Goal: Task Accomplishment & Management: Manage account settings

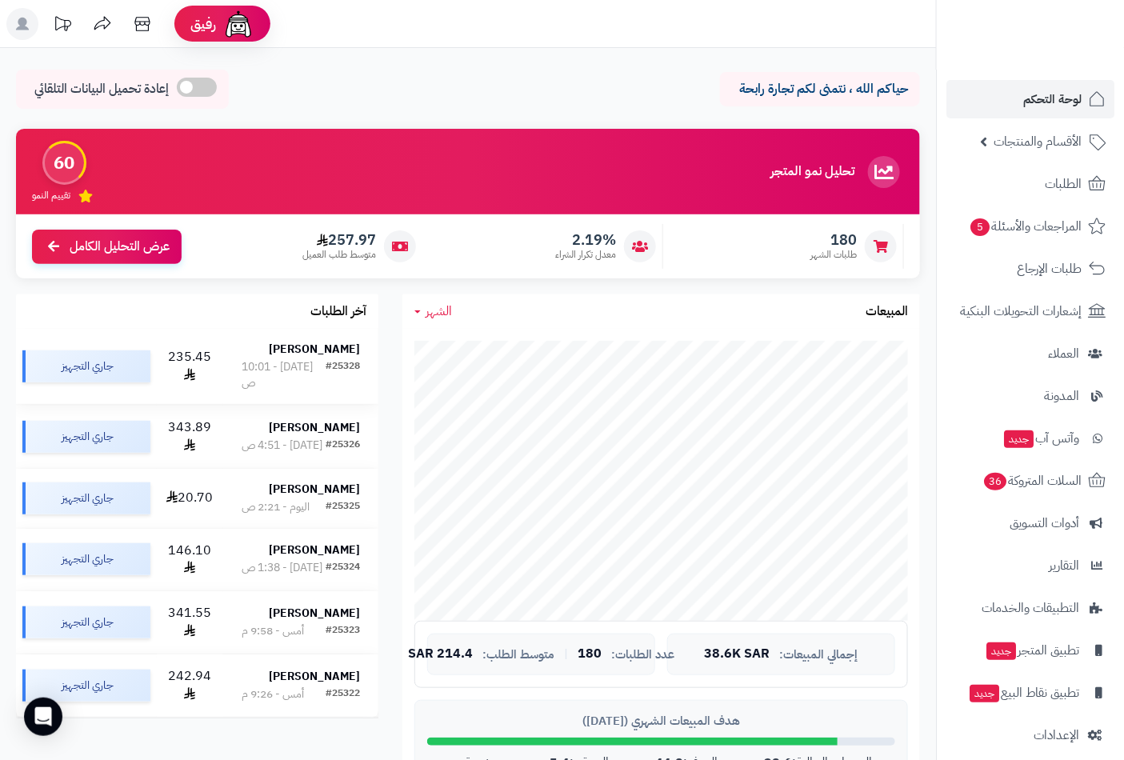
click at [339, 359] on div "#25328" at bounding box center [343, 375] width 34 height 32
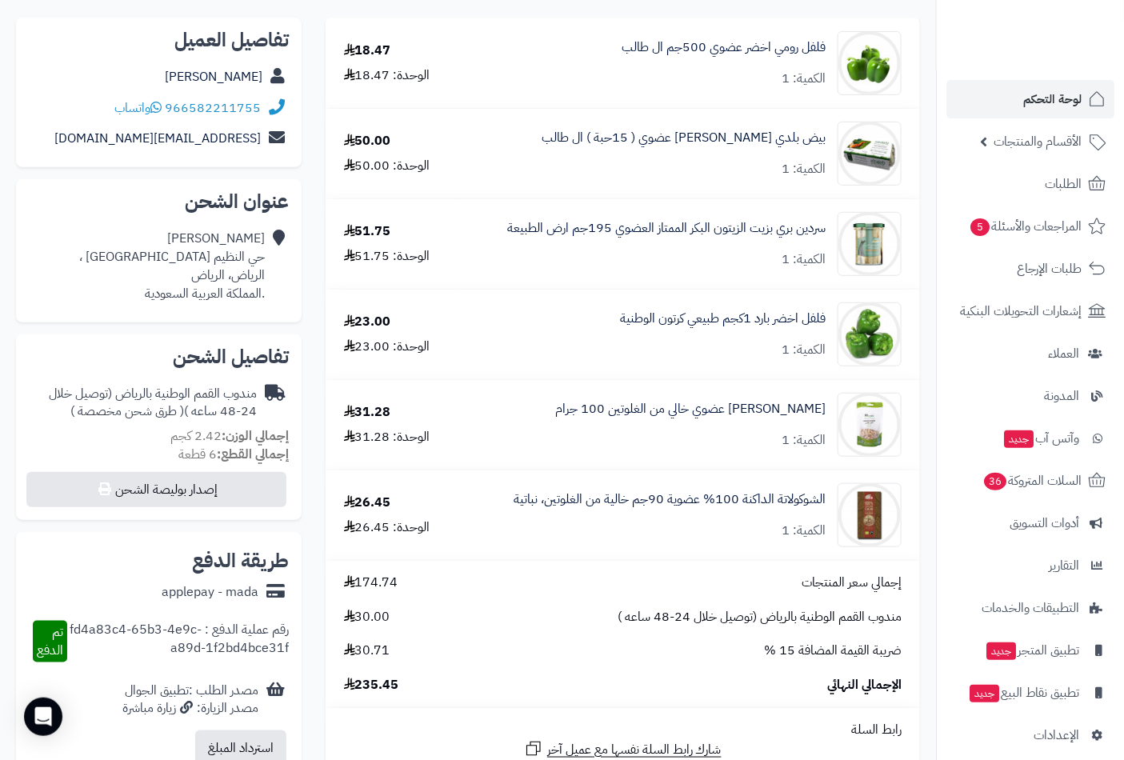
scroll to position [89, 0]
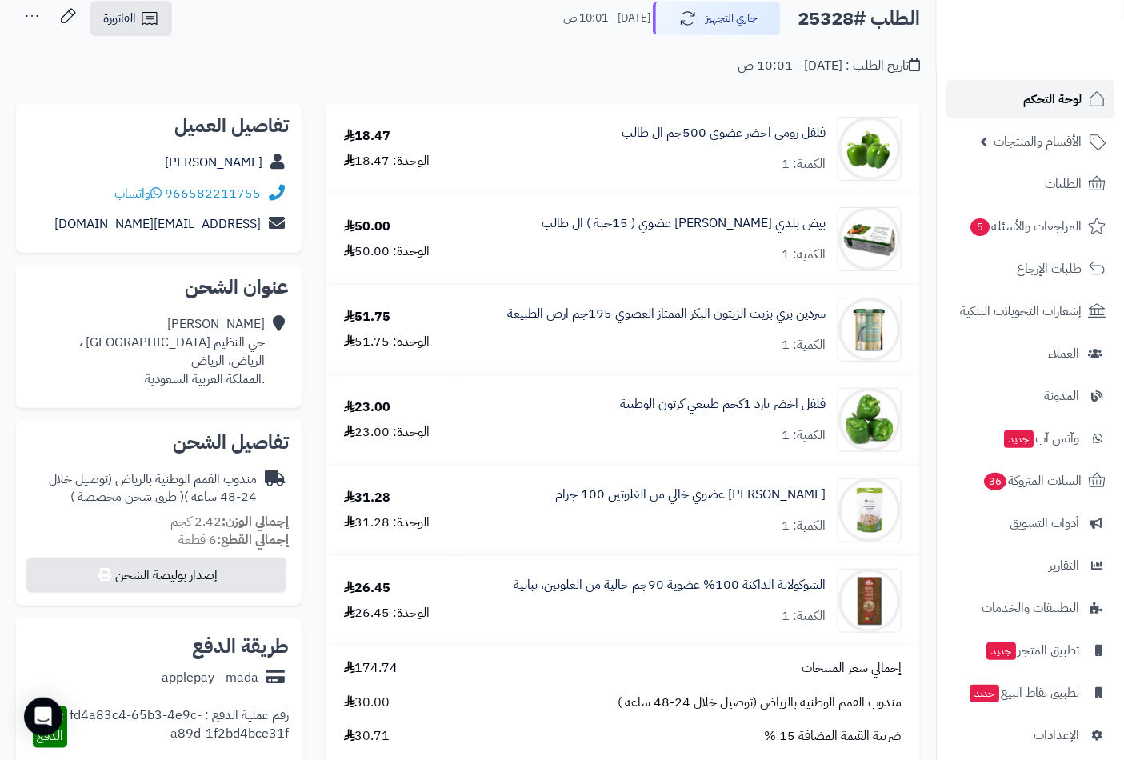
drag, startPoint x: 1039, startPoint y: 97, endPoint x: 1033, endPoint y: 90, distance: 8.5
click at [1040, 97] on span "لوحة التحكم" at bounding box center [1053, 99] width 58 height 22
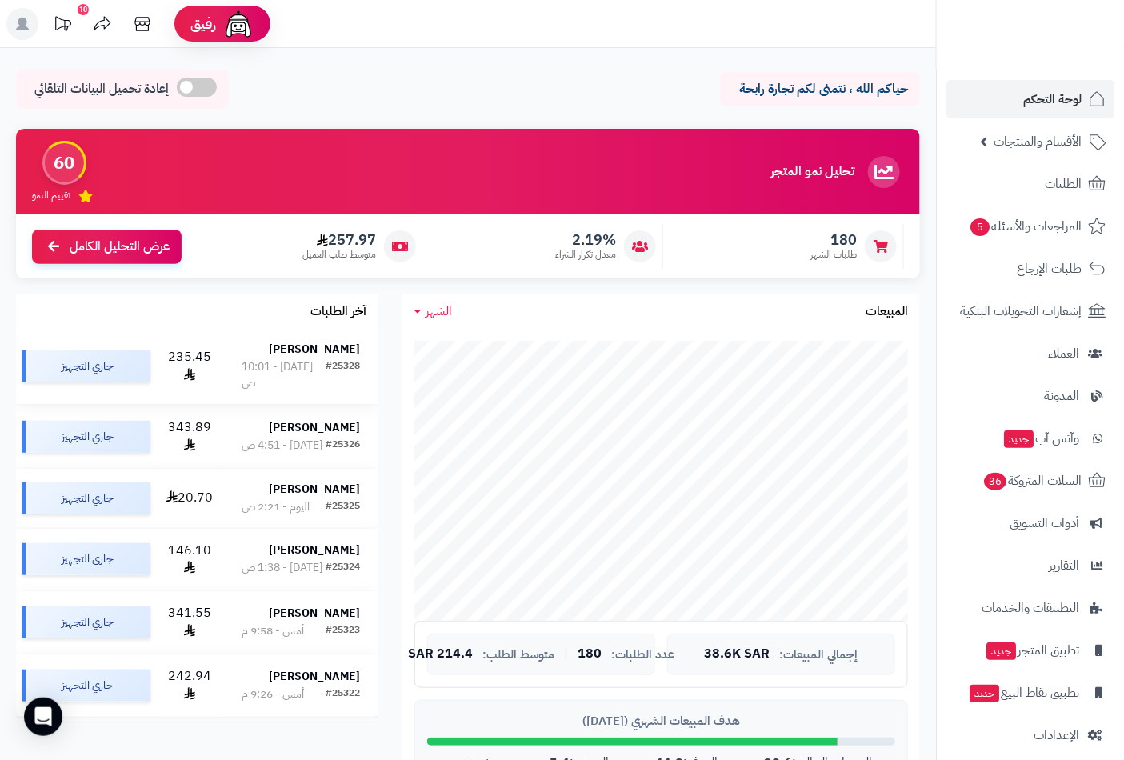
click at [355, 359] on div "#25328" at bounding box center [343, 375] width 34 height 32
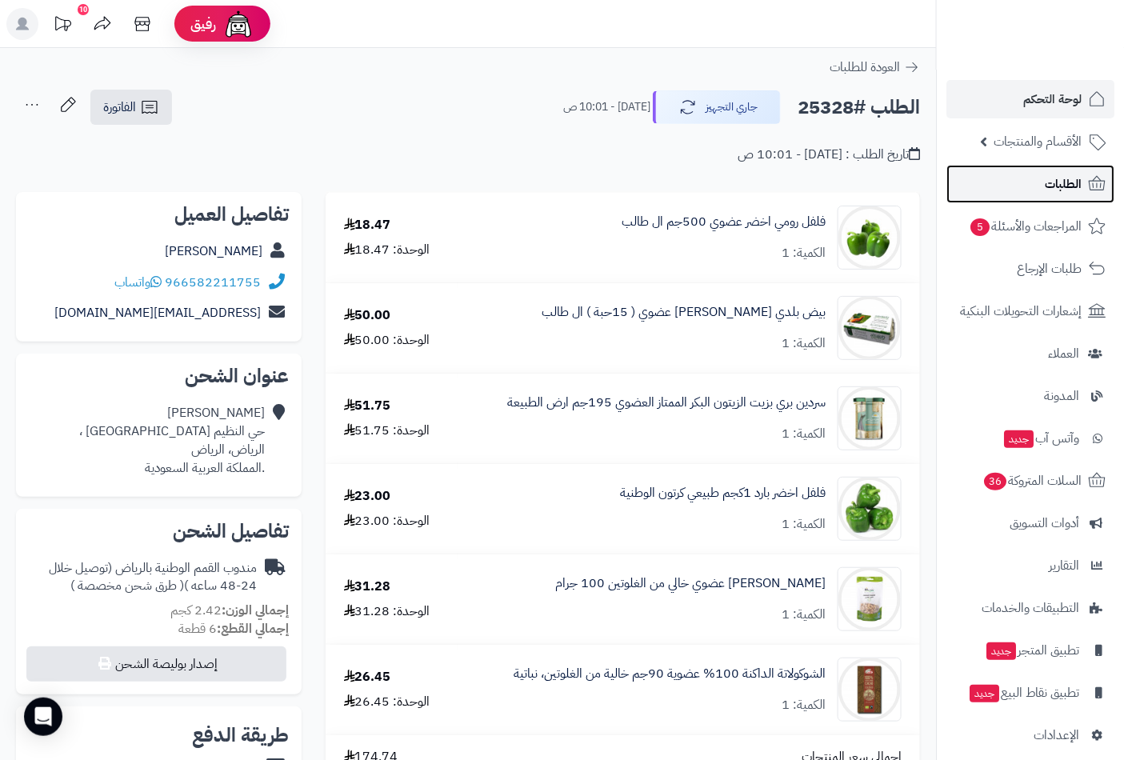
click at [1070, 185] on span "الطلبات" at bounding box center [1063, 184] width 37 height 22
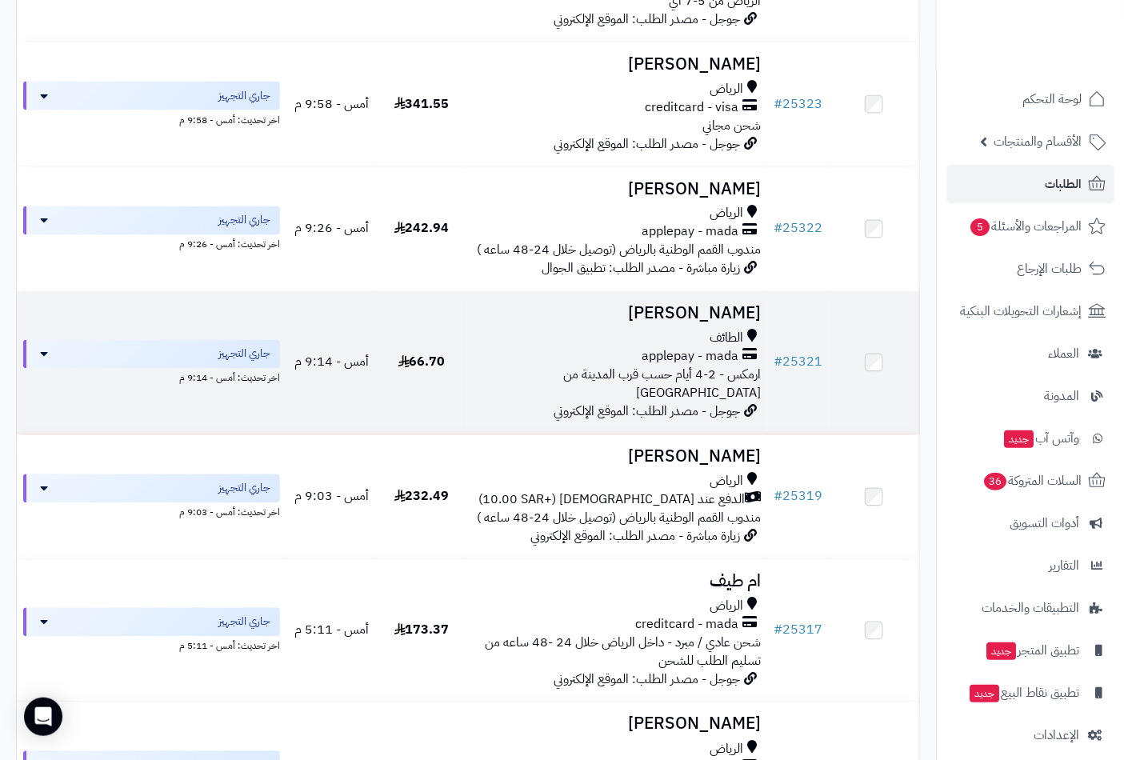
scroll to position [800, 0]
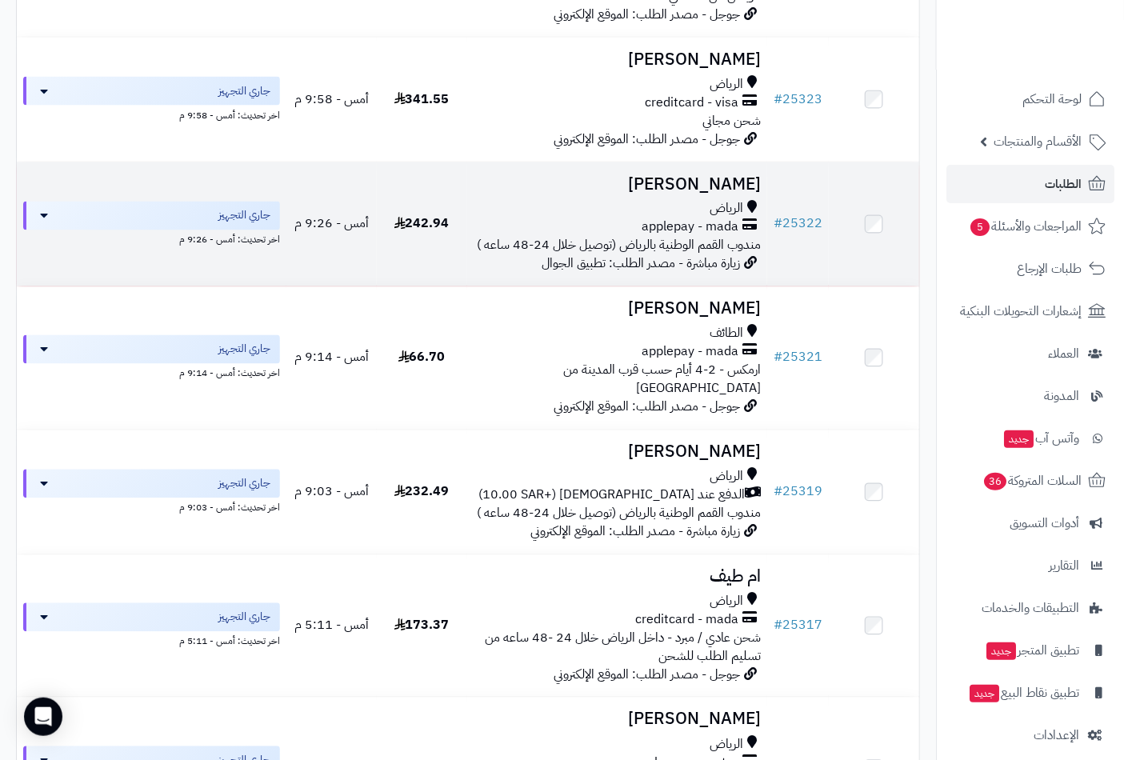
click at [708, 175] on h3 "[PERSON_NAME]" at bounding box center [618, 184] width 288 height 18
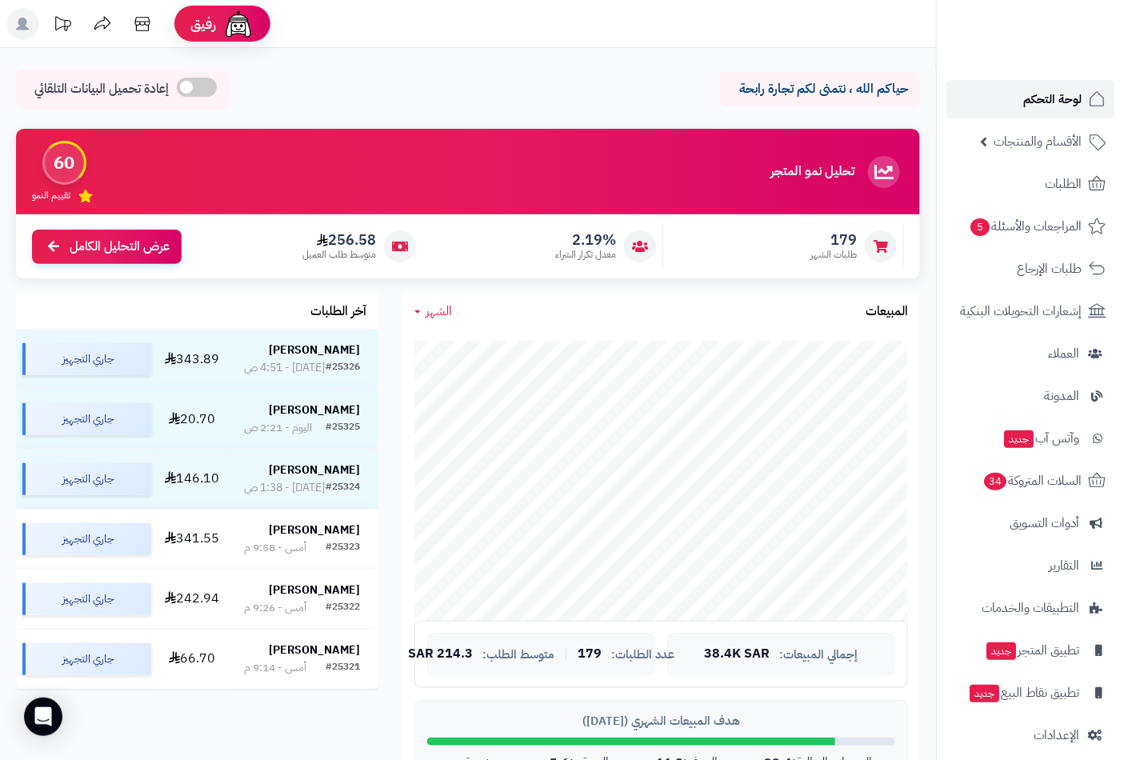
click at [1038, 98] on span "لوحة التحكم" at bounding box center [1053, 99] width 58 height 22
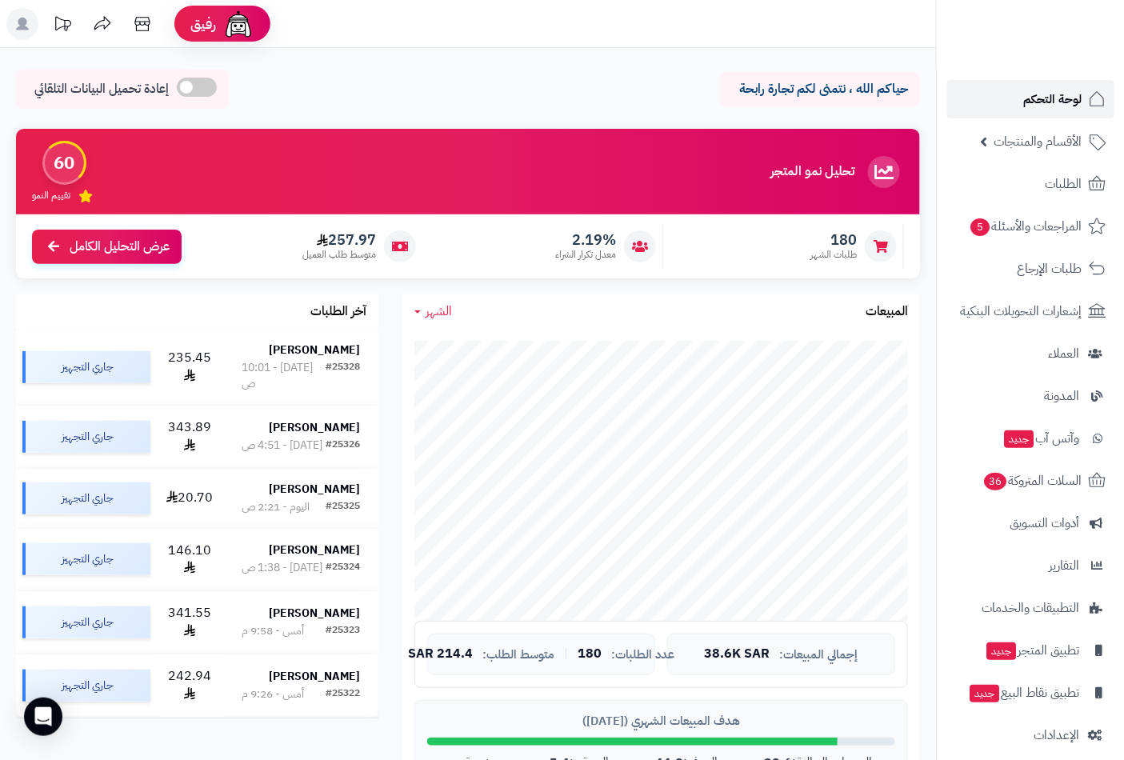
click at [1055, 110] on span "لوحة التحكم" at bounding box center [1053, 99] width 58 height 22
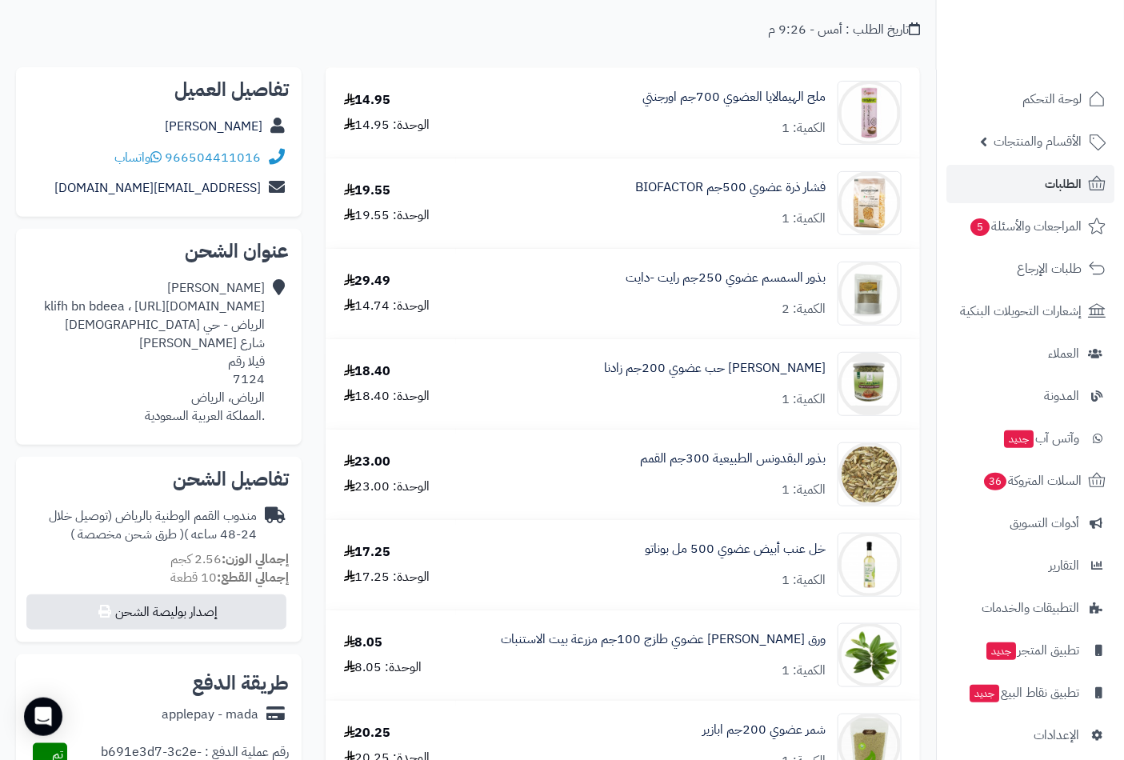
scroll to position [89, 0]
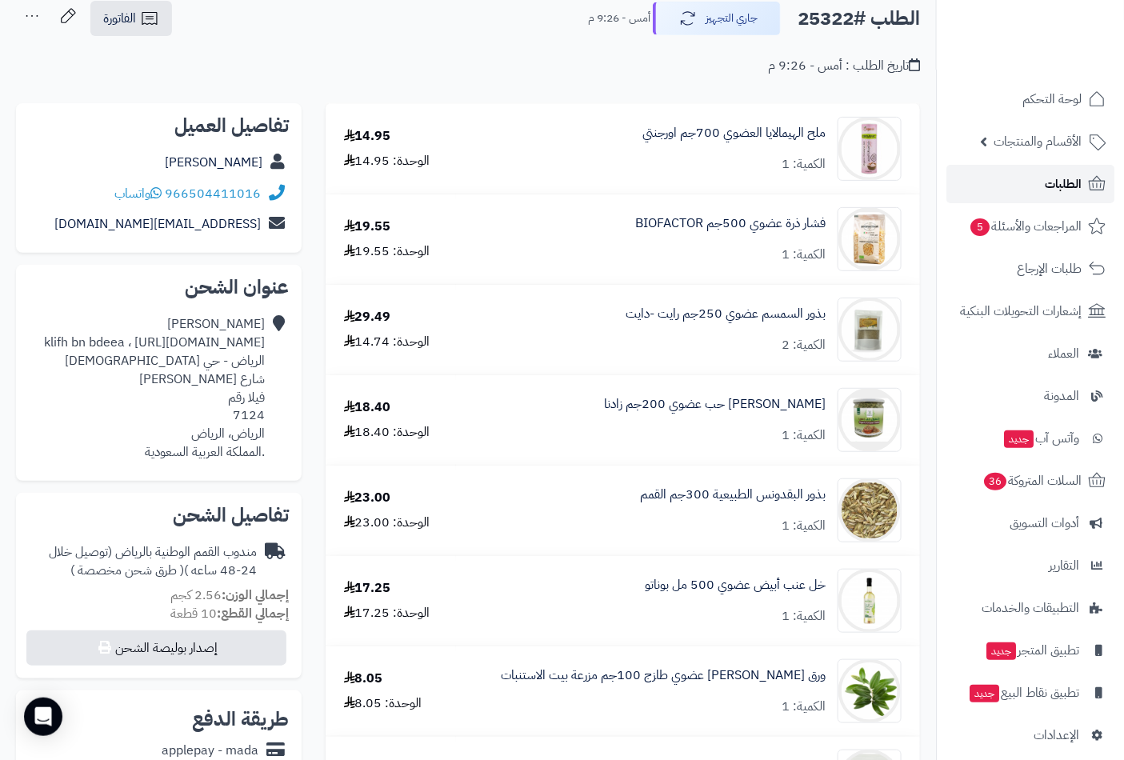
click at [1047, 184] on span "الطلبات" at bounding box center [1063, 184] width 37 height 22
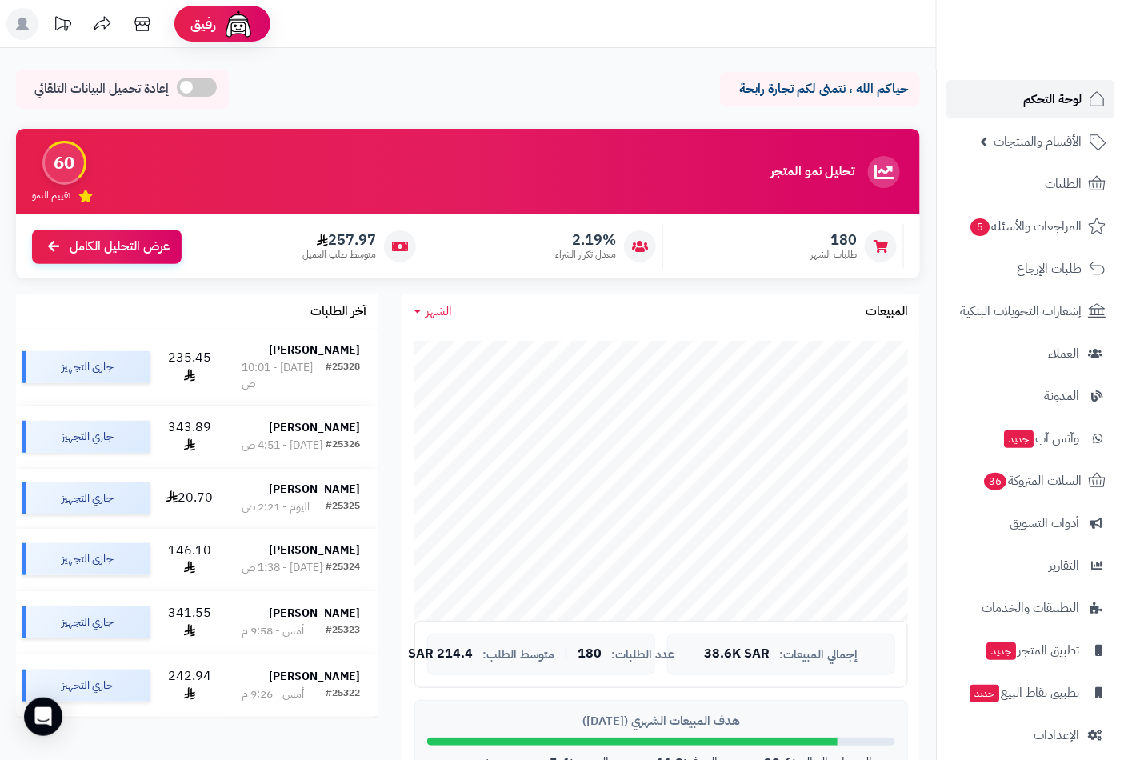
click at [1044, 106] on span "لوحة التحكم" at bounding box center [1053, 99] width 58 height 22
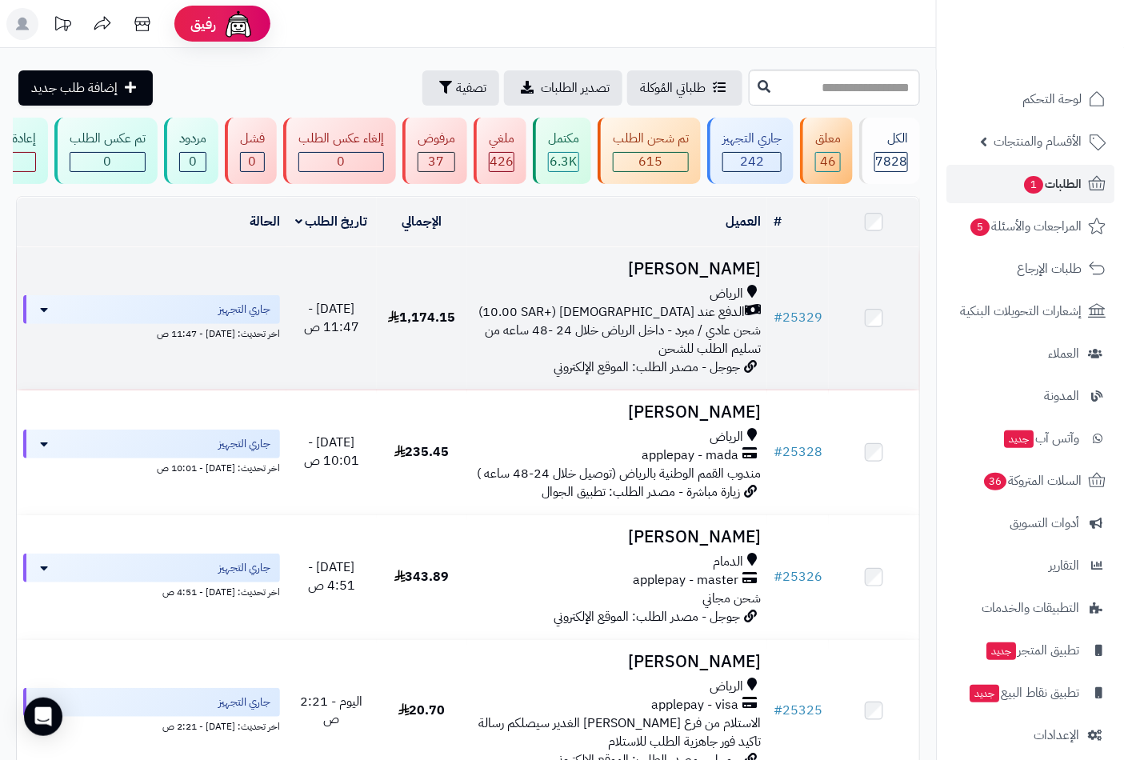
click at [707, 278] on h3 "khaled Mohammad" at bounding box center [618, 269] width 288 height 18
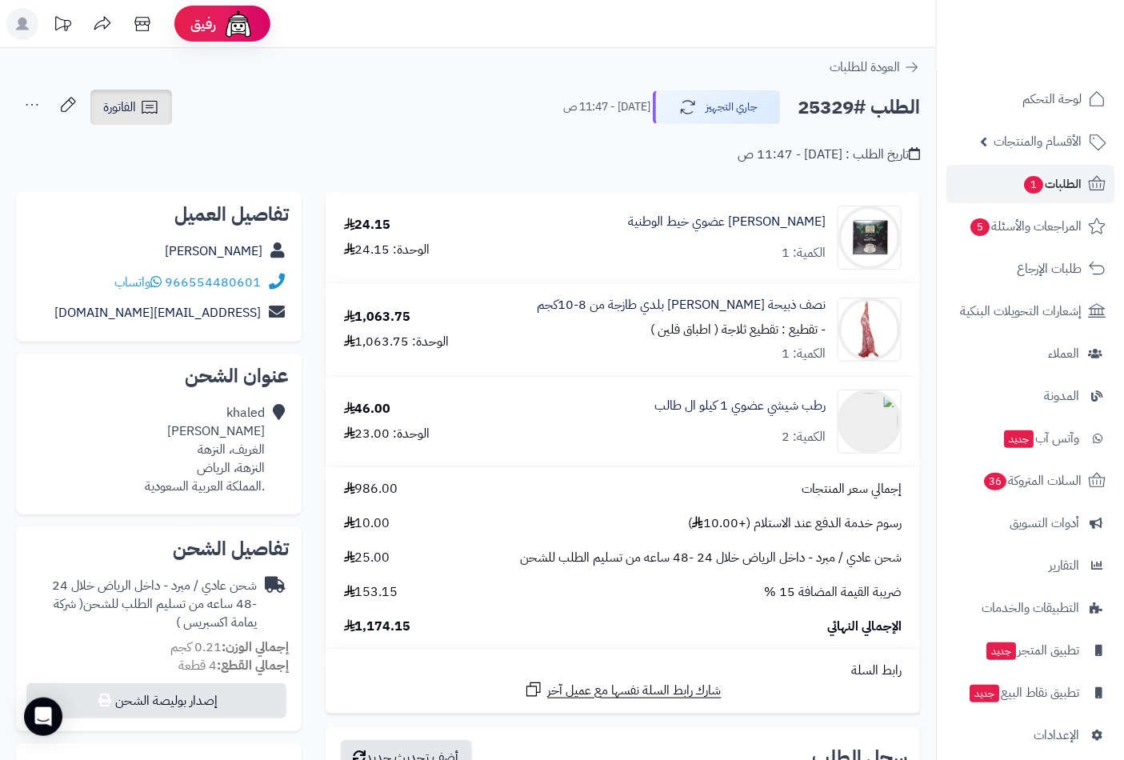
click at [137, 110] on link "الفاتورة" at bounding box center [131, 107] width 82 height 35
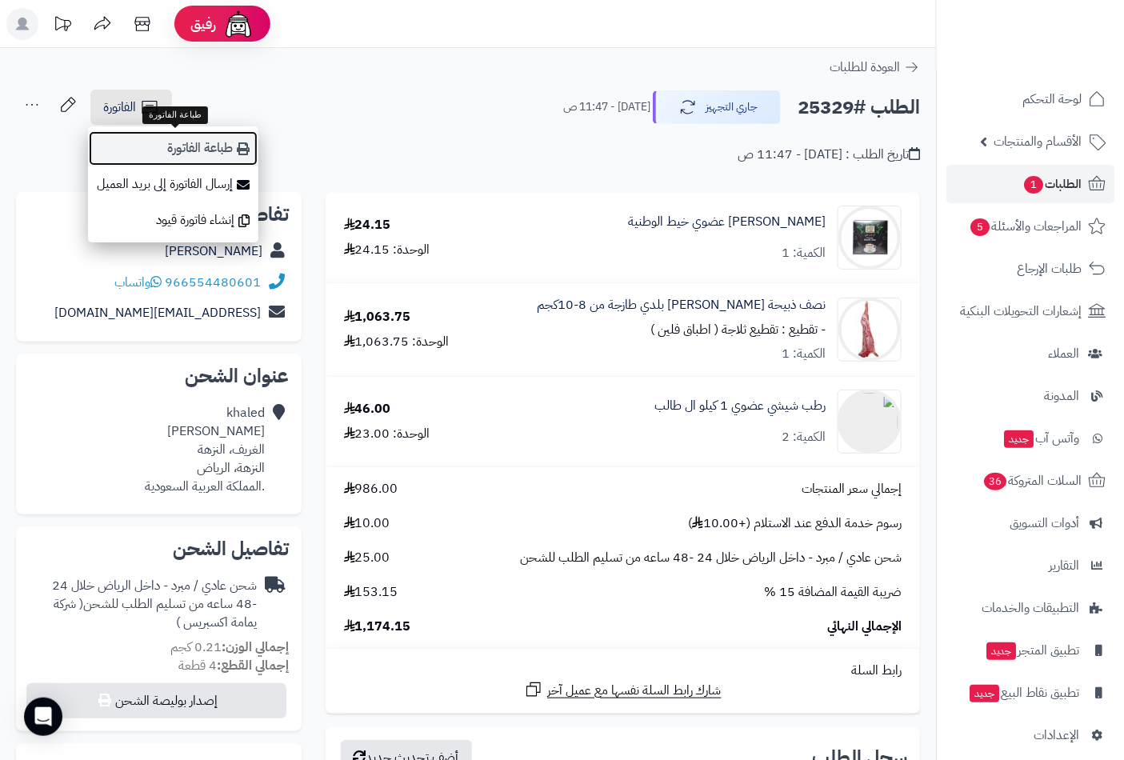
click at [190, 142] on link "طباعة الفاتورة" at bounding box center [173, 148] width 170 height 36
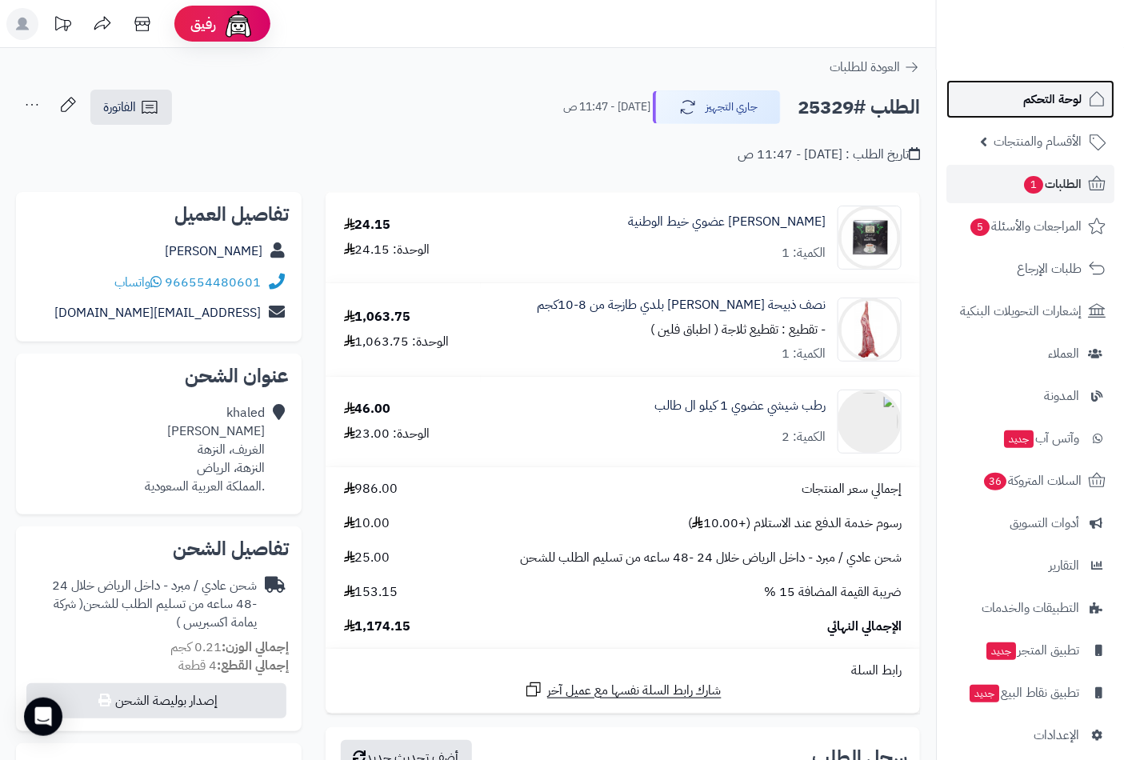
click at [1056, 98] on span "لوحة التحكم" at bounding box center [1053, 99] width 58 height 22
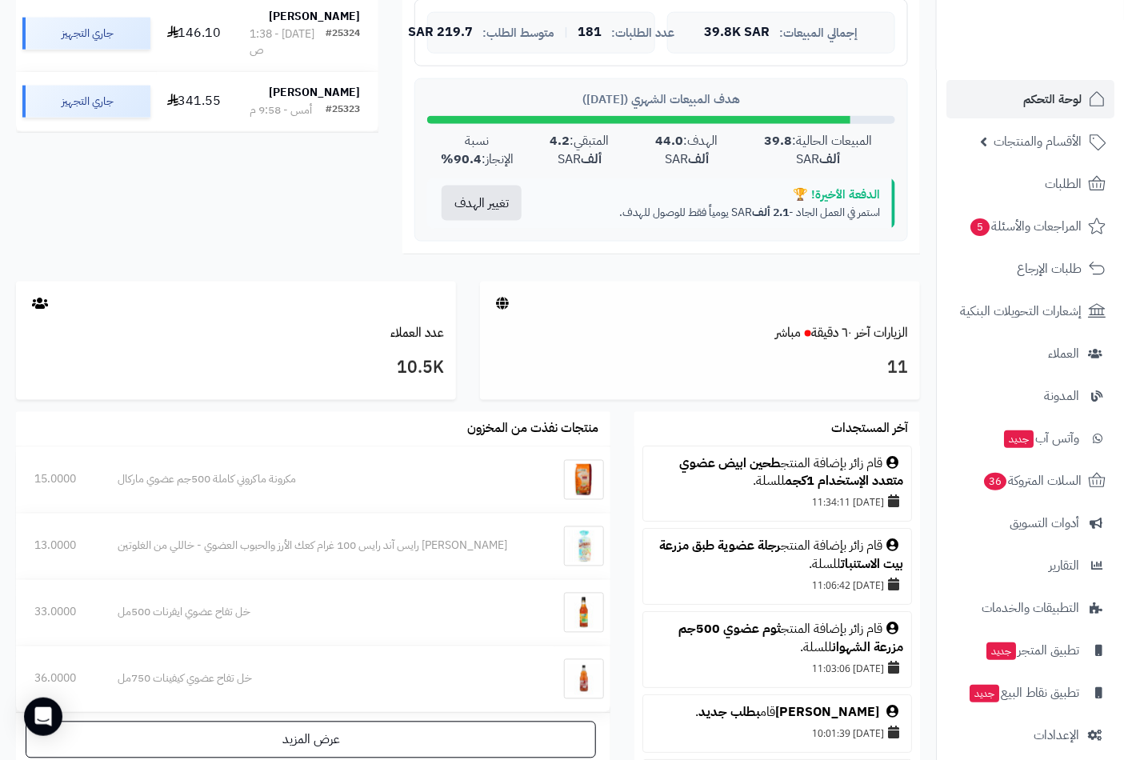
scroll to position [89, 0]
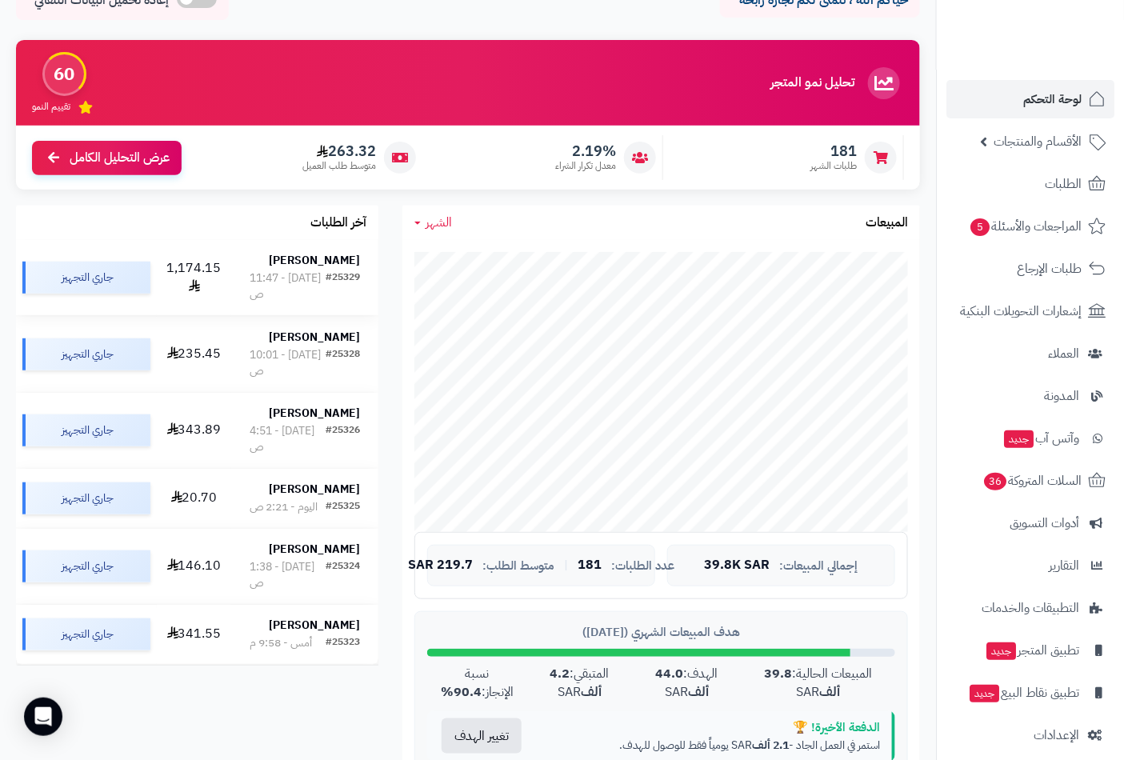
click at [315, 270] on div "[DATE] - 11:47 ص" at bounding box center [288, 286] width 76 height 32
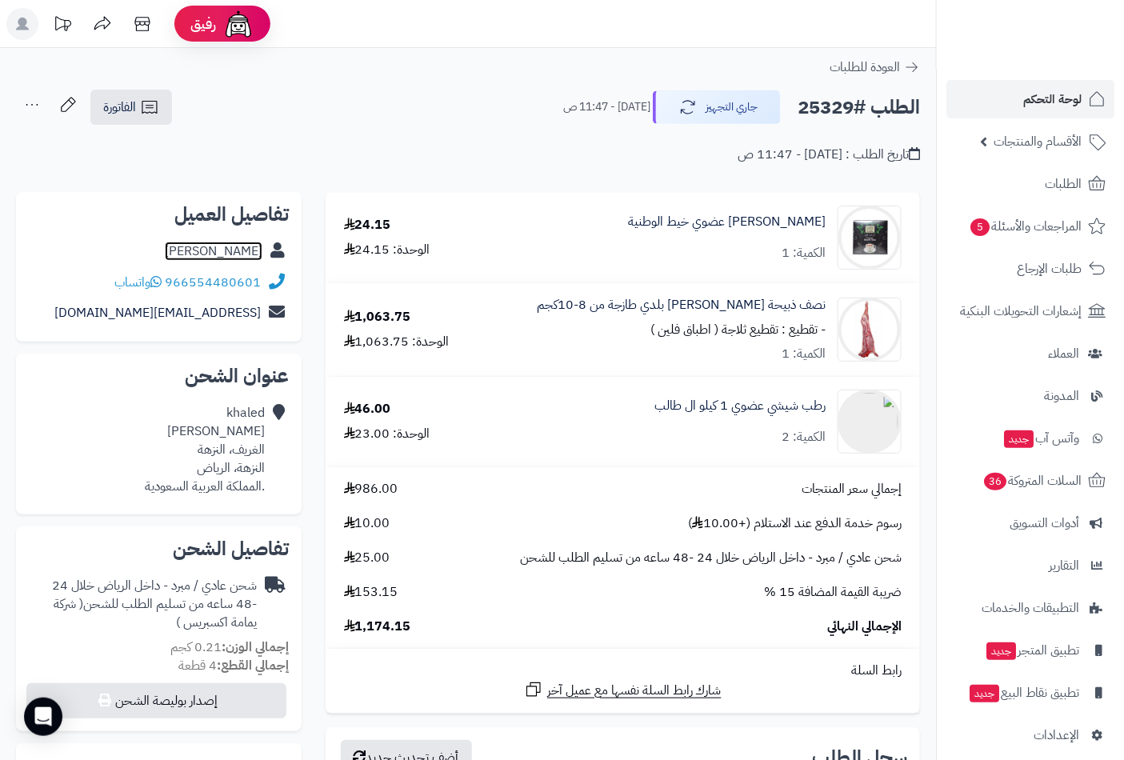
click at [203, 254] on link "[PERSON_NAME]" at bounding box center [214, 251] width 98 height 19
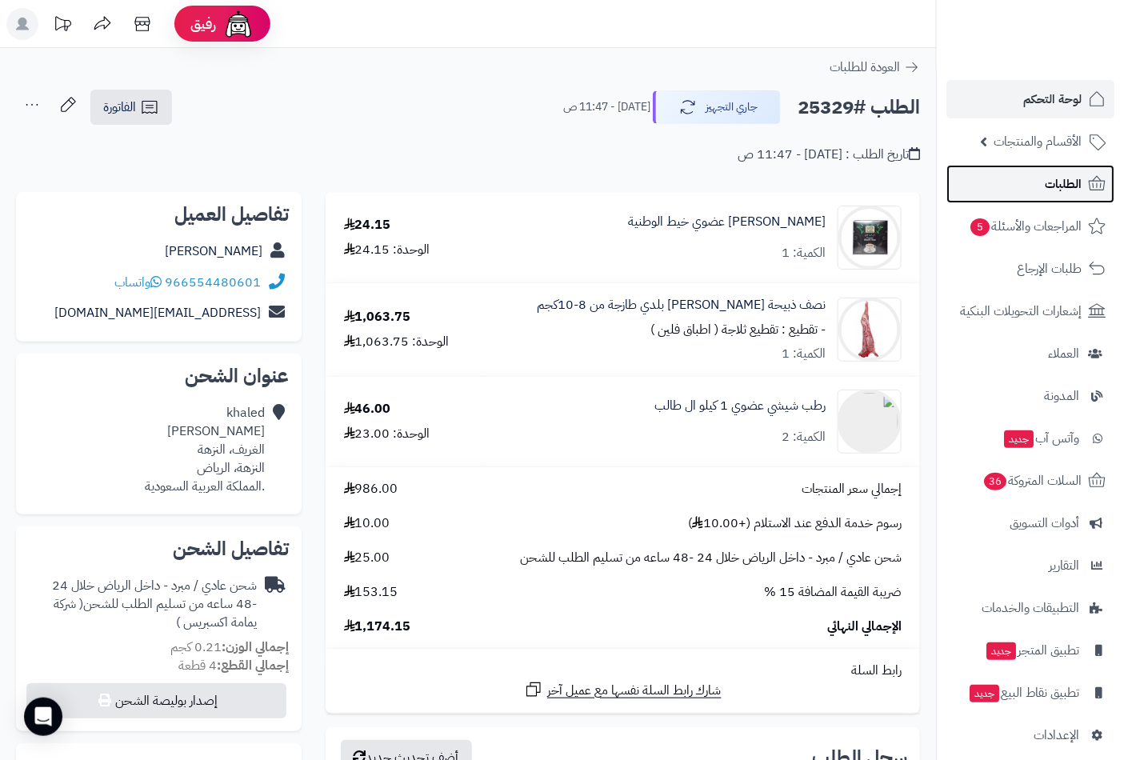
click at [1054, 179] on span "الطلبات" at bounding box center [1063, 184] width 37 height 22
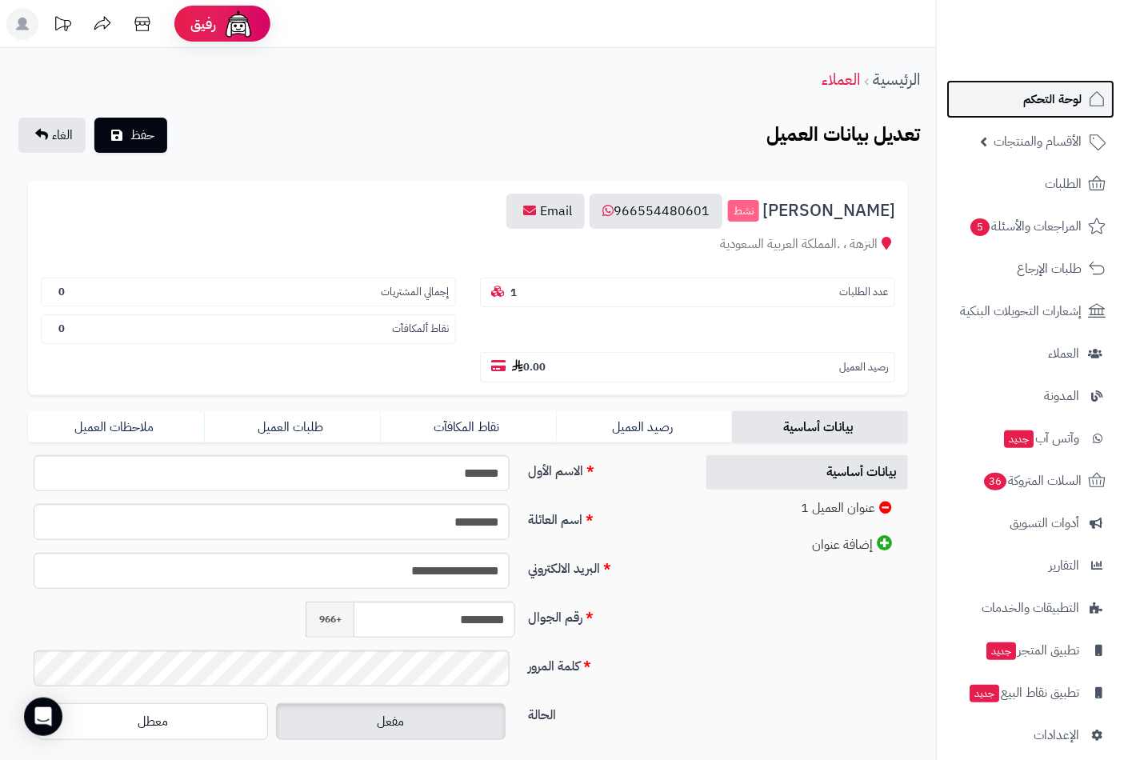
click at [1059, 96] on span "لوحة التحكم" at bounding box center [1053, 99] width 58 height 22
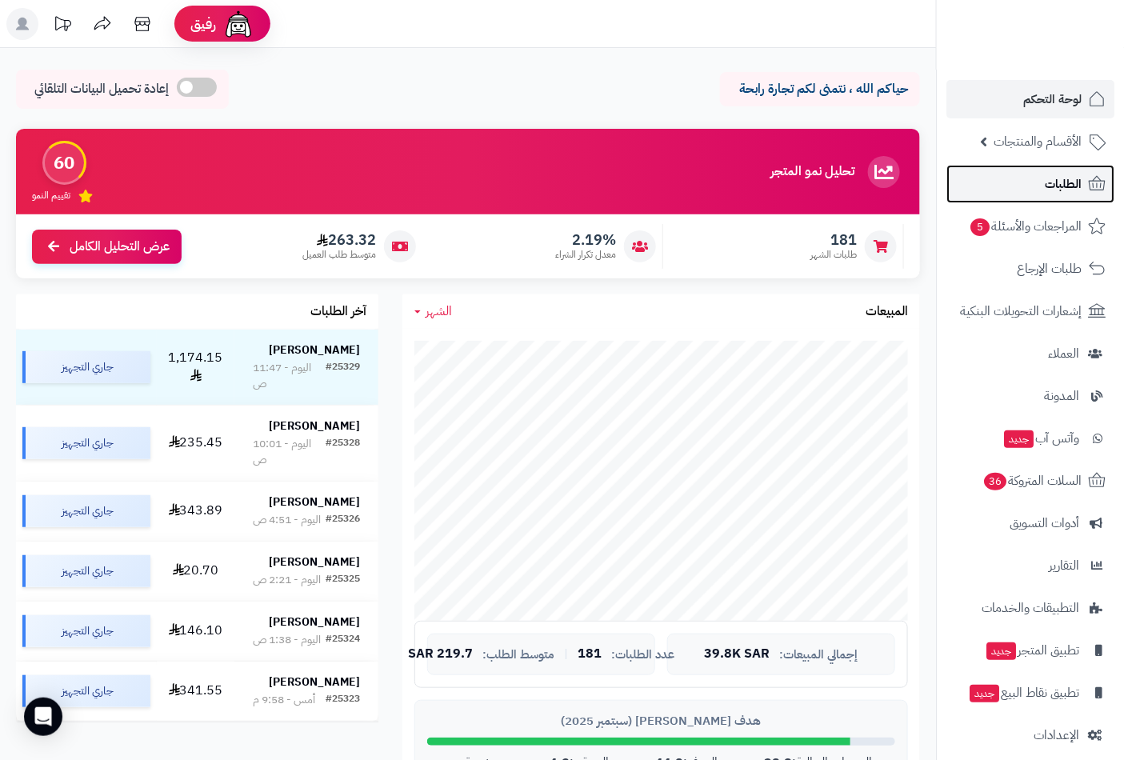
click at [1051, 185] on span "الطلبات" at bounding box center [1063, 184] width 37 height 22
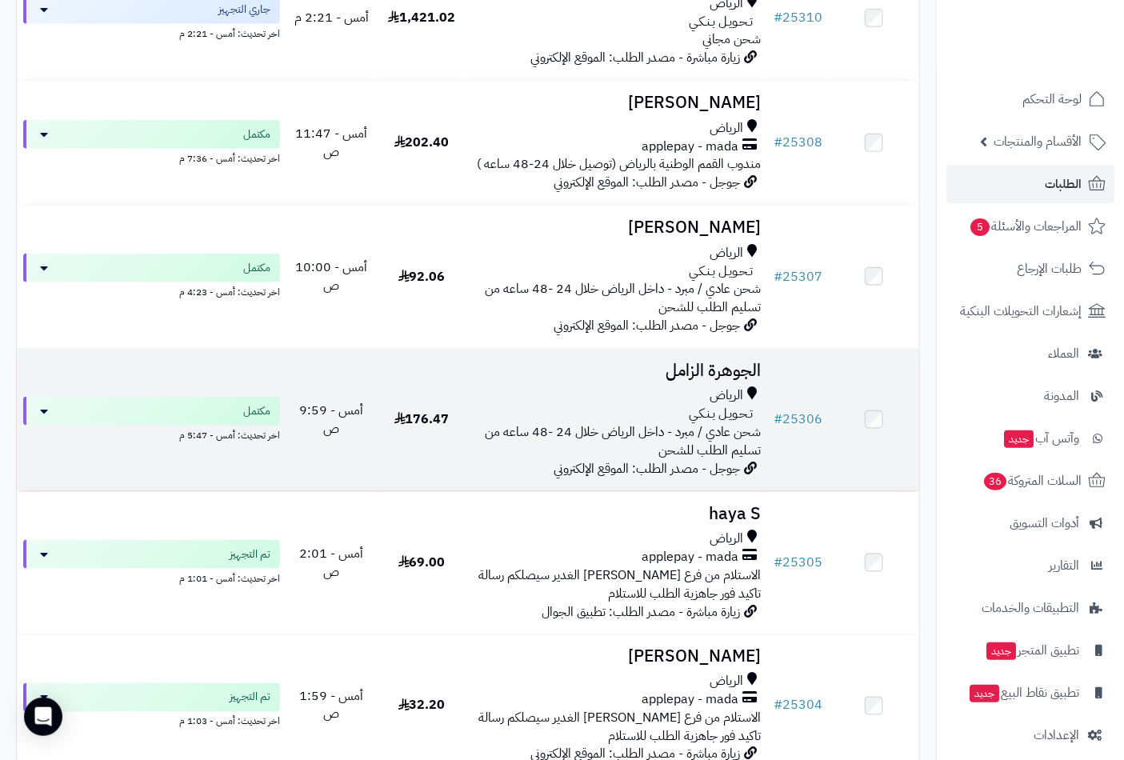
scroll to position [2490, 0]
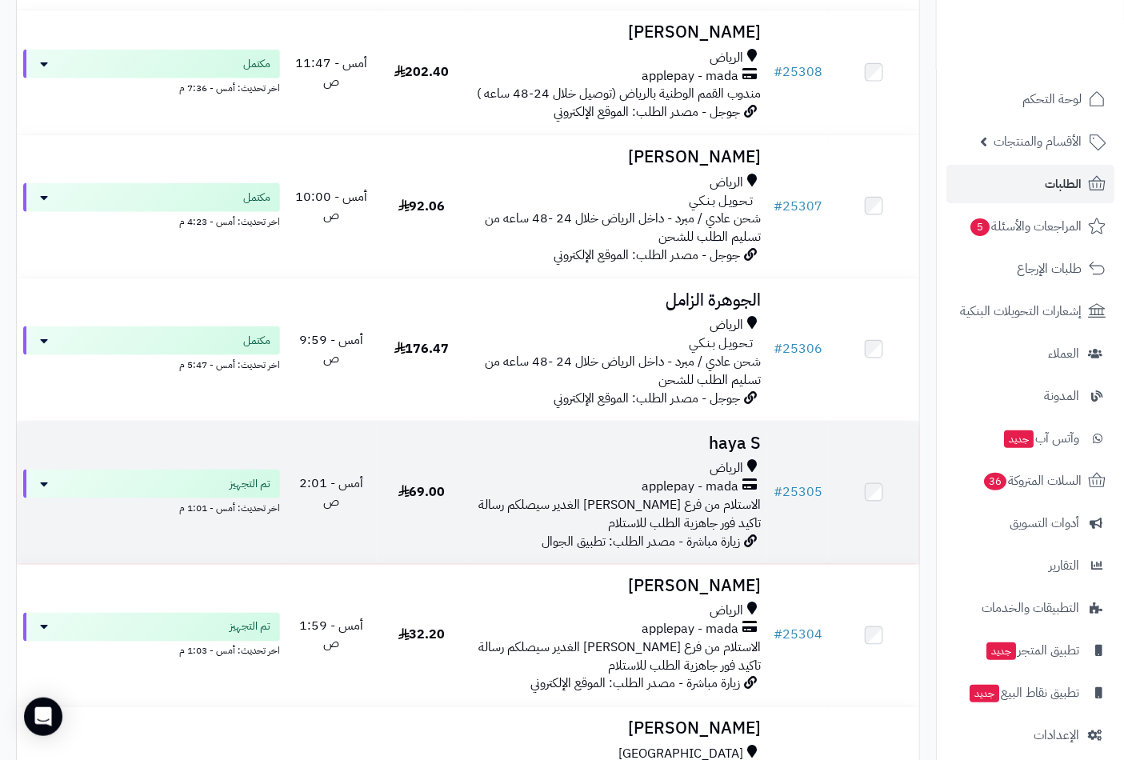
click at [659, 495] on span "الاستلام من فرع [PERSON_NAME] الغدير سيصلكم رسالة تاكيد فور جاهزية الطلب للاستل…" at bounding box center [620, 514] width 282 height 38
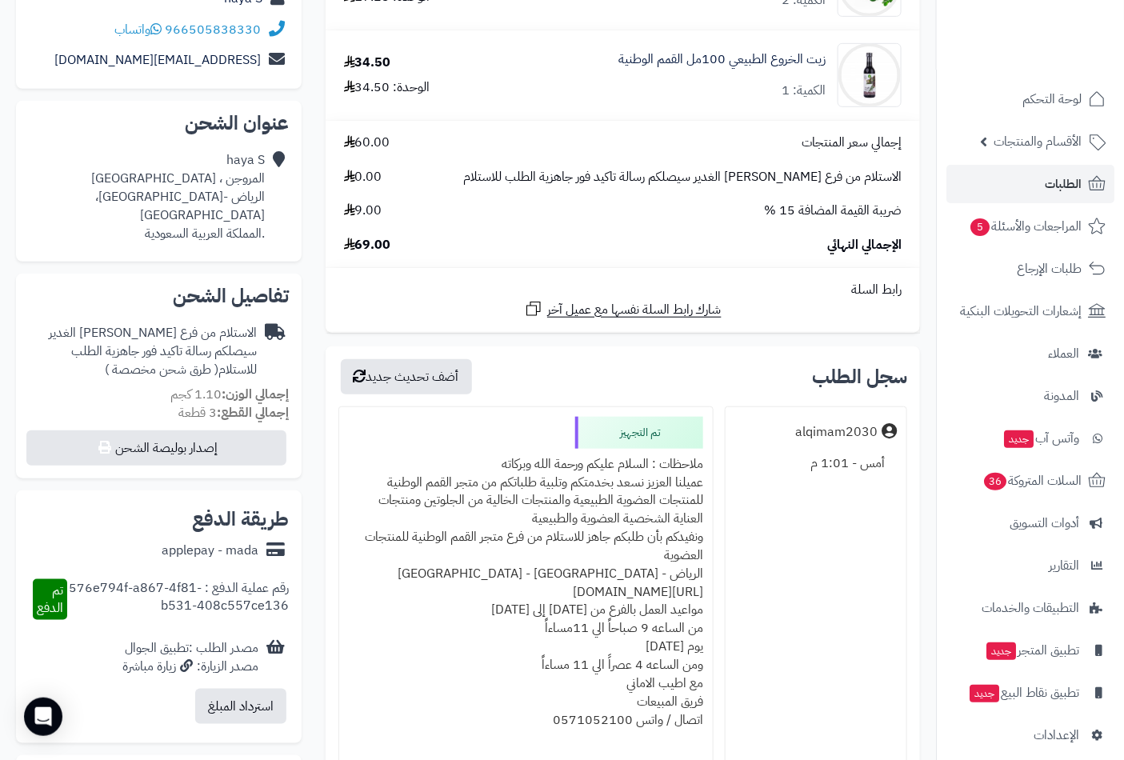
scroll to position [444, 0]
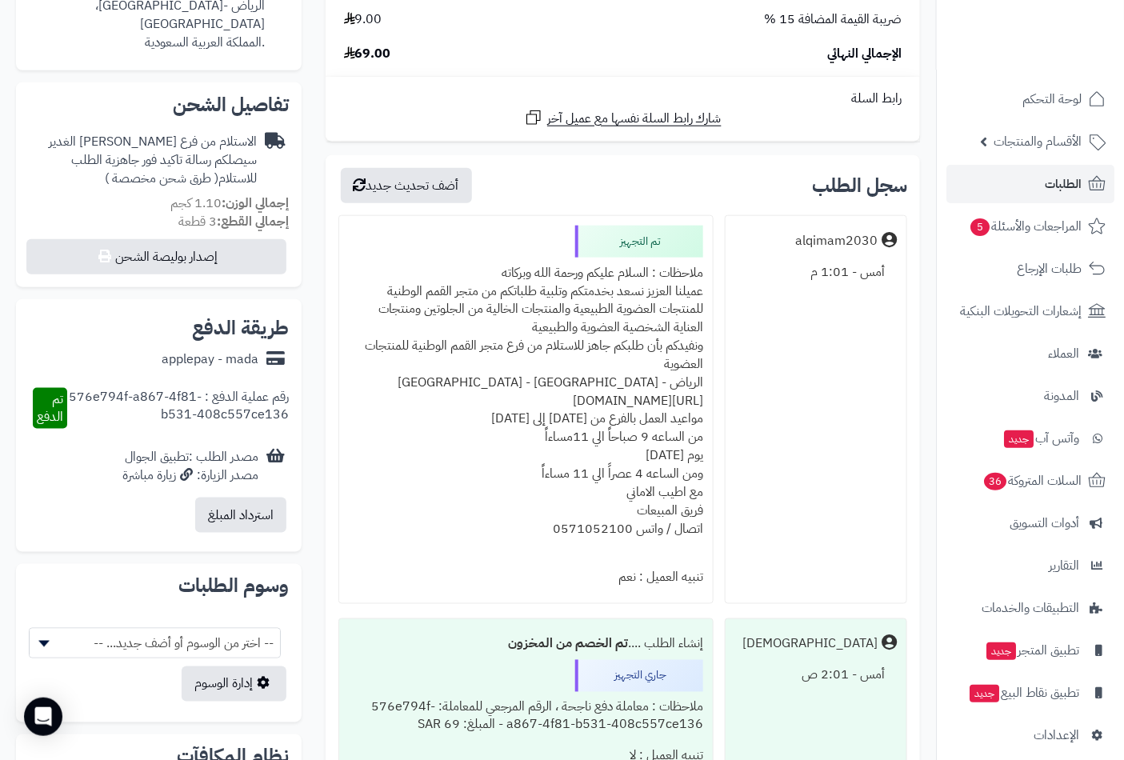
click at [633, 272] on div "ملاحظات : السلام عليكم ورحمة الله وبركاته عميلنا العزيز نسعد بخدمتكم وتلبية طلب…" at bounding box center [526, 411] width 355 height 306
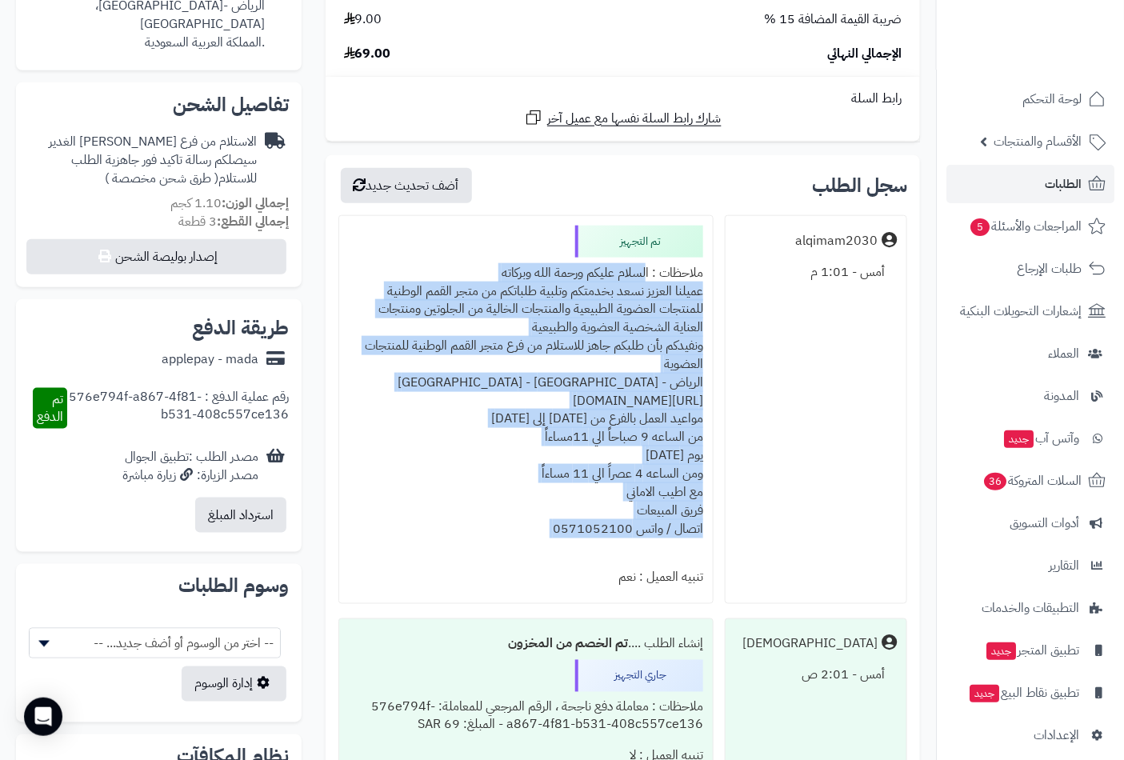
drag, startPoint x: 633, startPoint y: 272, endPoint x: 512, endPoint y: 531, distance: 285.3
click at [512, 531] on div "ملاحظات : السلام عليكم ورحمة الله وبركاته عميلنا العزيز نسعد بخدمتكم وتلبية طلب…" at bounding box center [526, 411] width 355 height 306
copy div "السلام عليكم ورحمة الله وبركاته عميلنا العزيز نسعد بخدمتكم وتلبية طلباتكم من مت…"
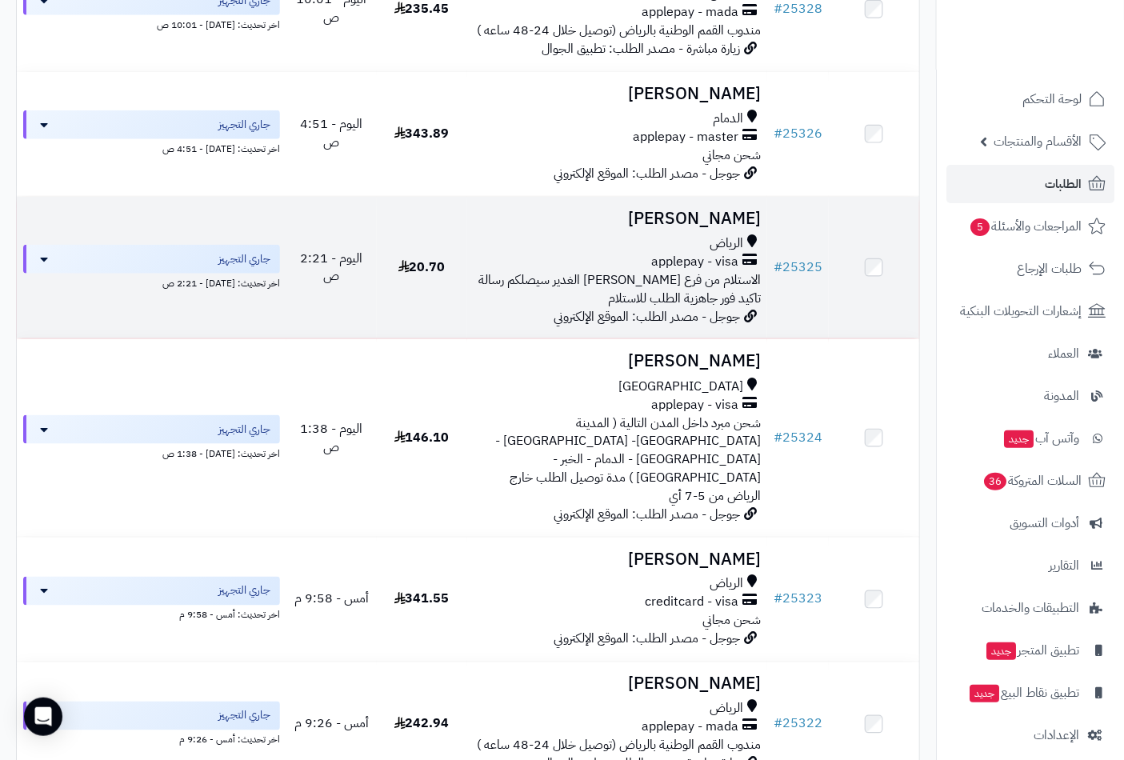
scroll to position [444, 0]
click at [643, 270] on div "applepay - visa" at bounding box center [618, 261] width 288 height 18
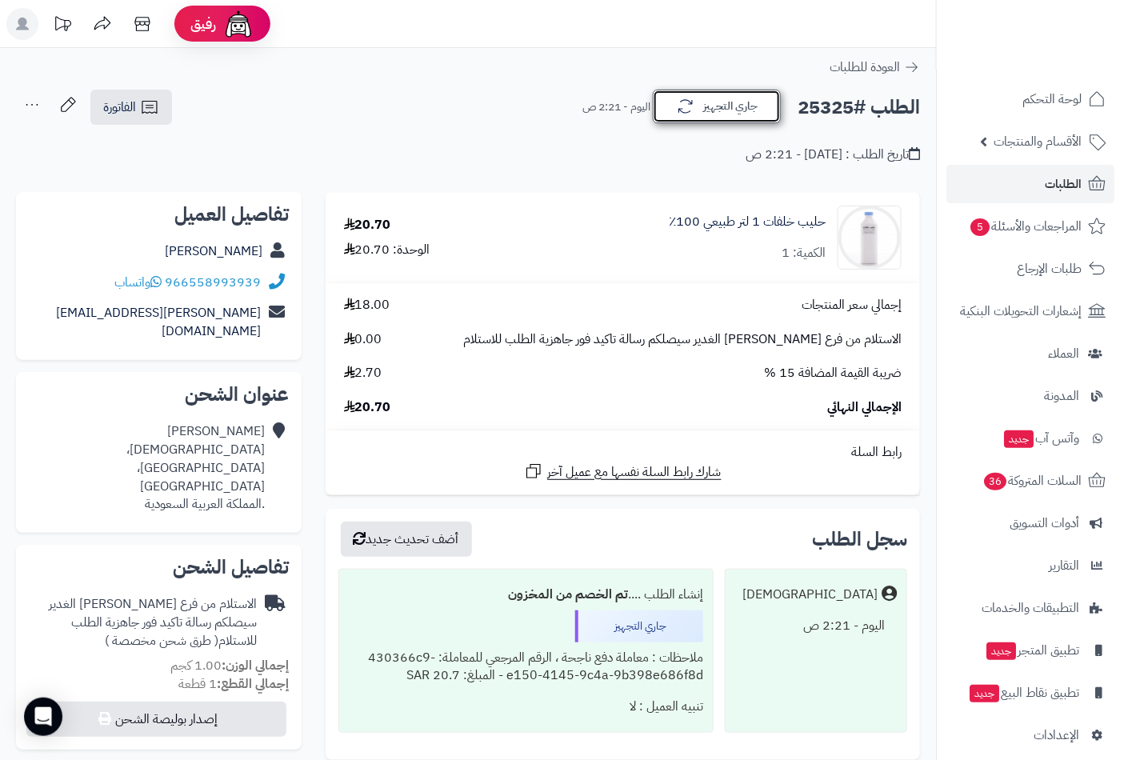
click at [724, 104] on button "جاري التجهيز" at bounding box center [717, 107] width 128 height 34
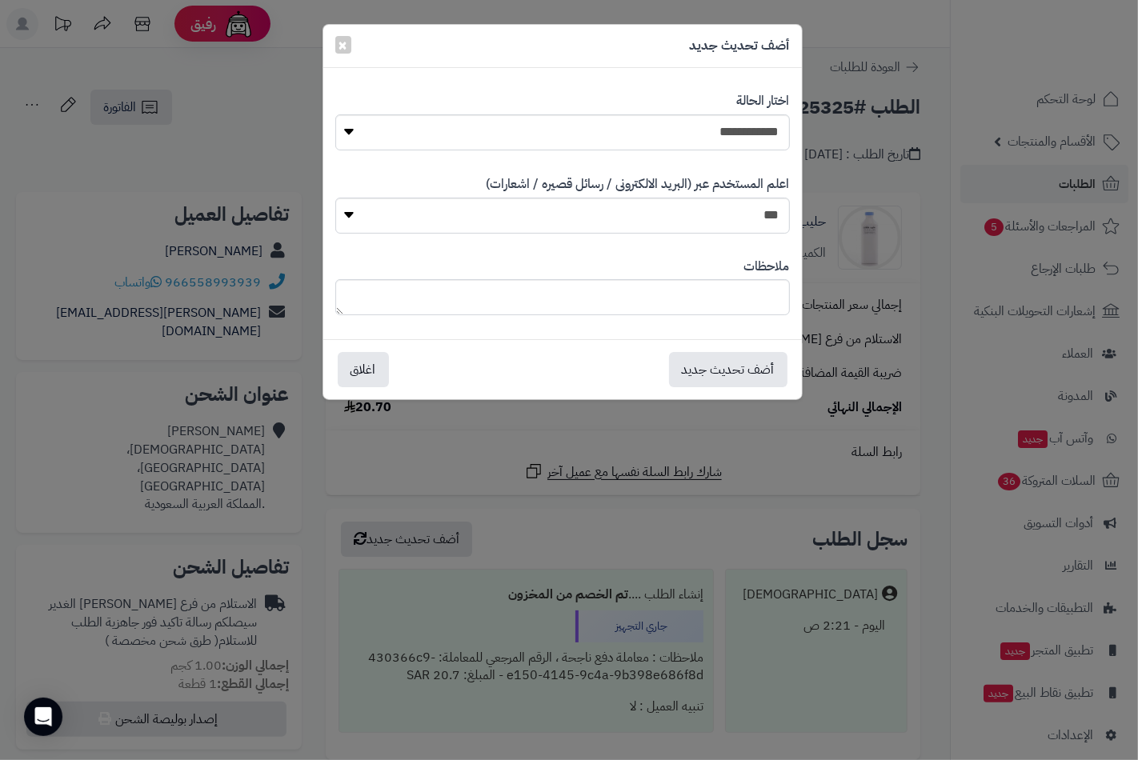
click at [747, 110] on label "اختار الحالة" at bounding box center [763, 101] width 53 height 18
click at [747, 126] on select "**********" at bounding box center [562, 132] width 455 height 36
select select "**"
click at [335, 114] on select "**********" at bounding box center [562, 132] width 455 height 36
paste textarea "**********"
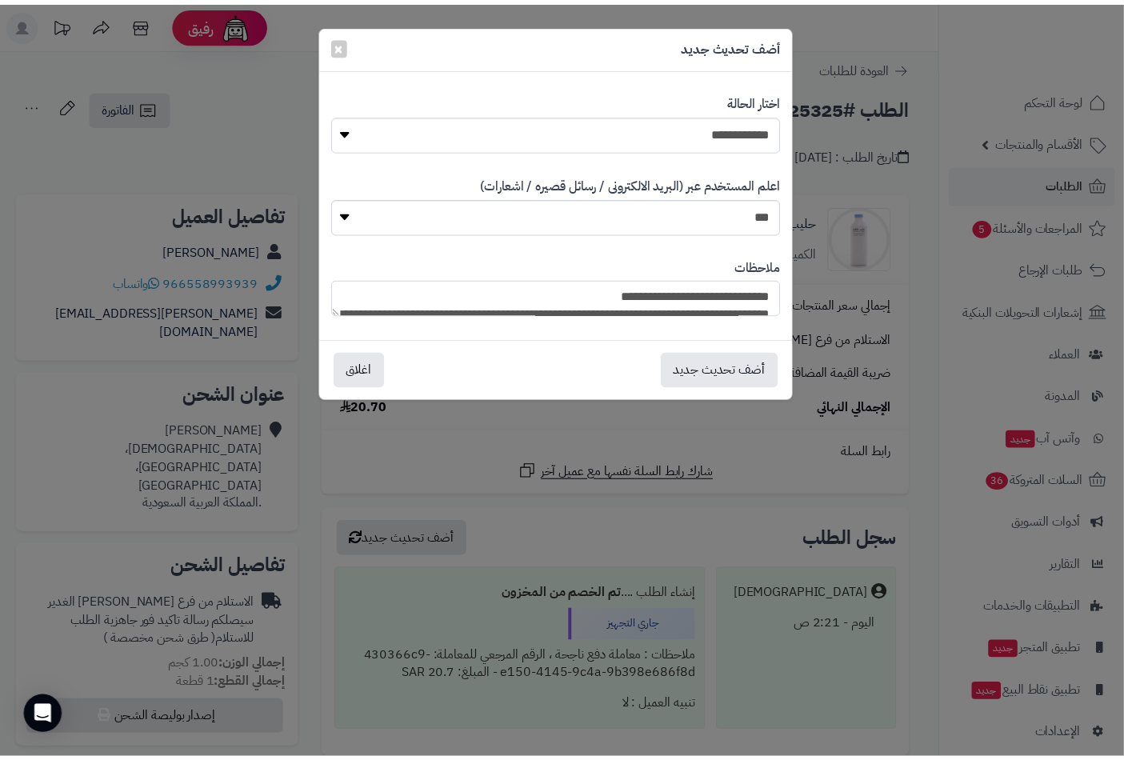
scroll to position [229, 0]
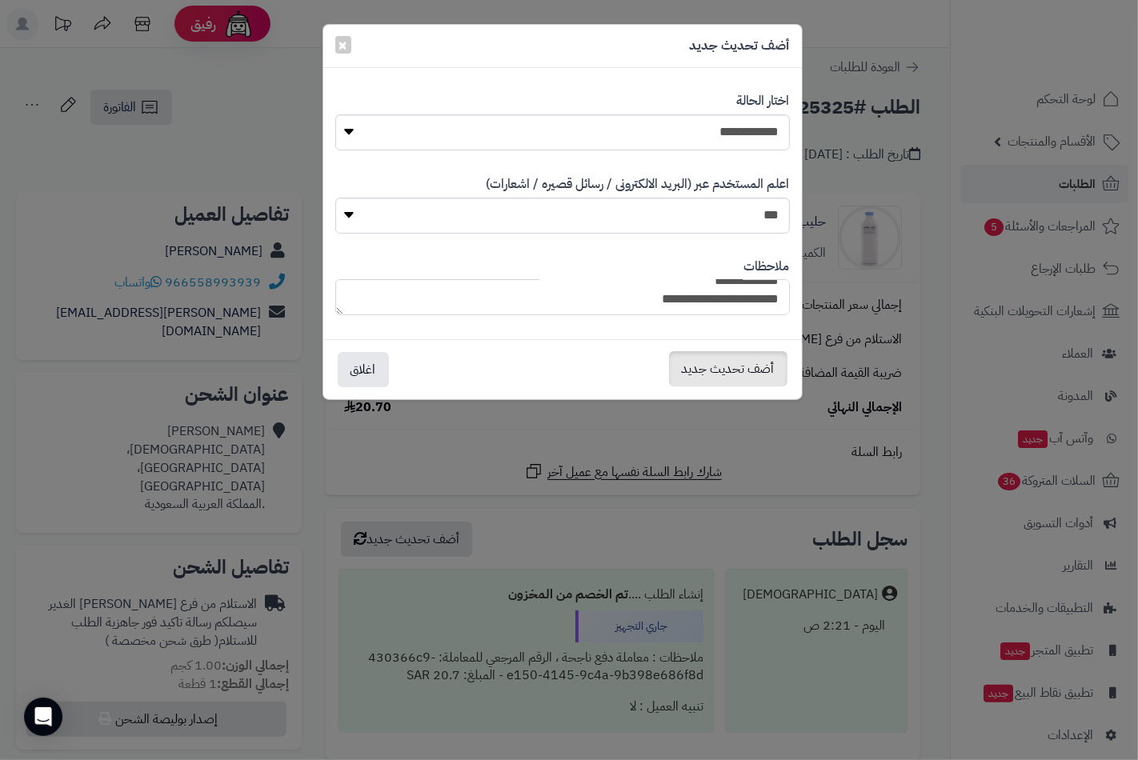
type textarea "**********"
click at [745, 373] on button "أضف تحديث جديد" at bounding box center [728, 368] width 118 height 35
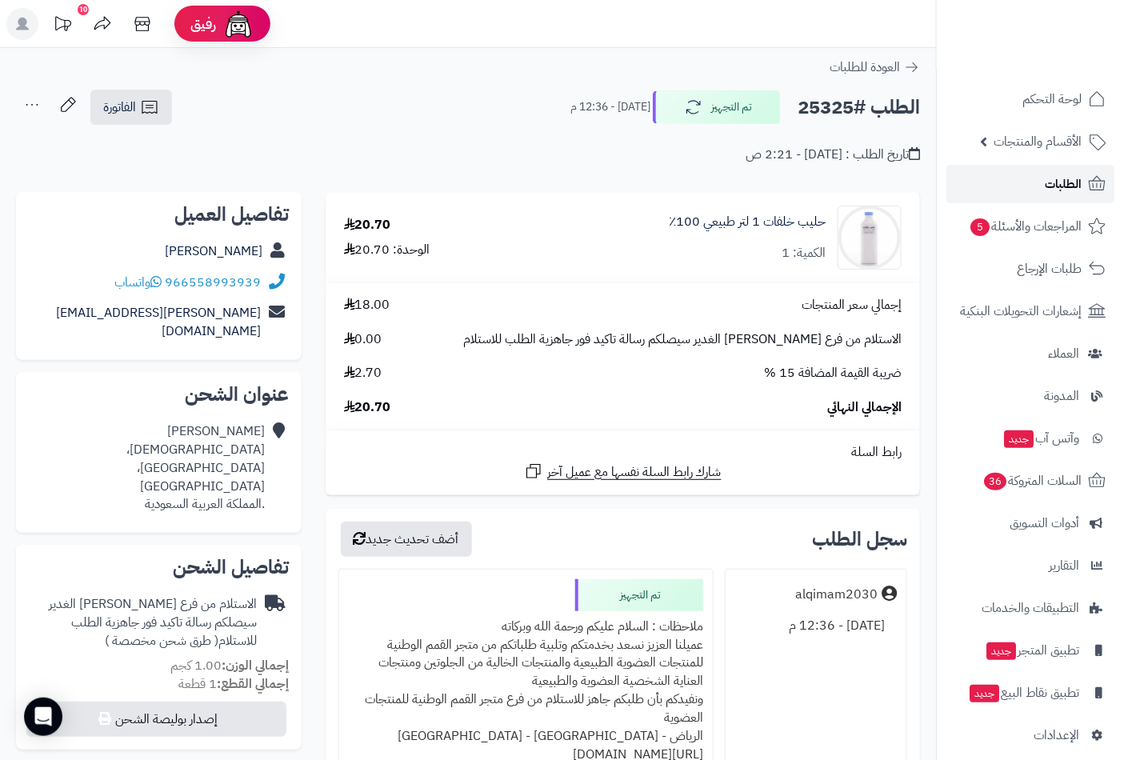
click at [1075, 185] on span "الطلبات" at bounding box center [1063, 184] width 37 height 22
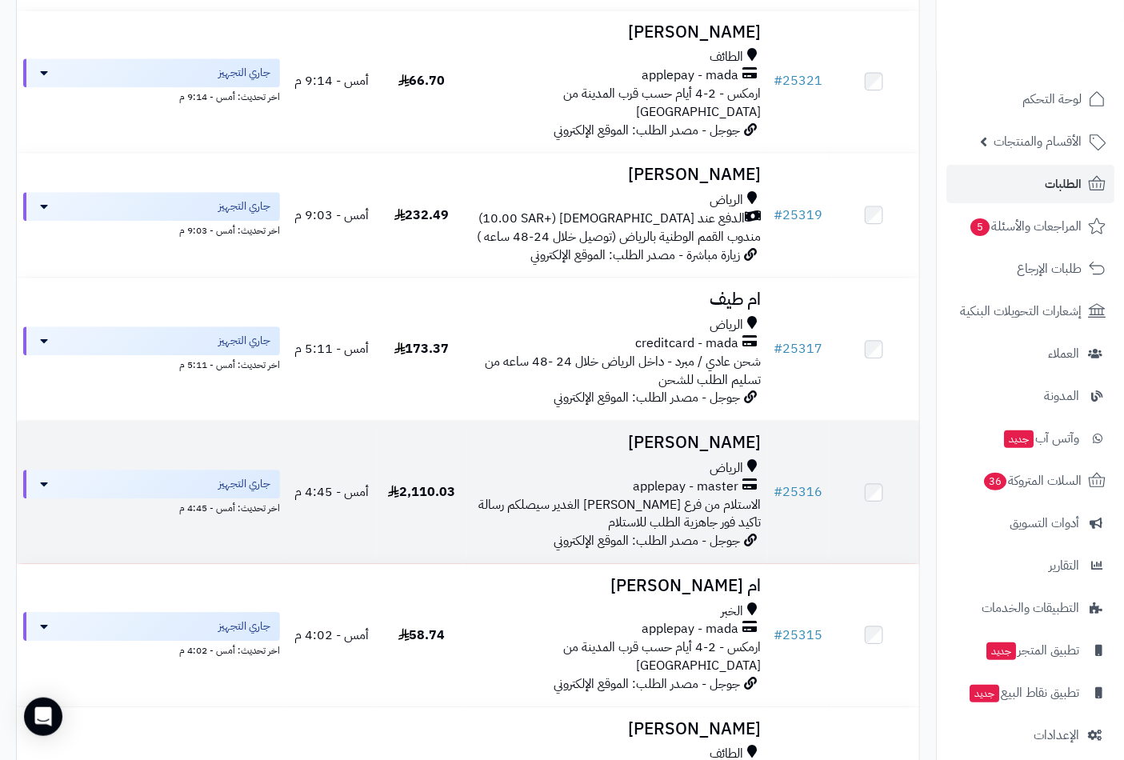
scroll to position [1422, 0]
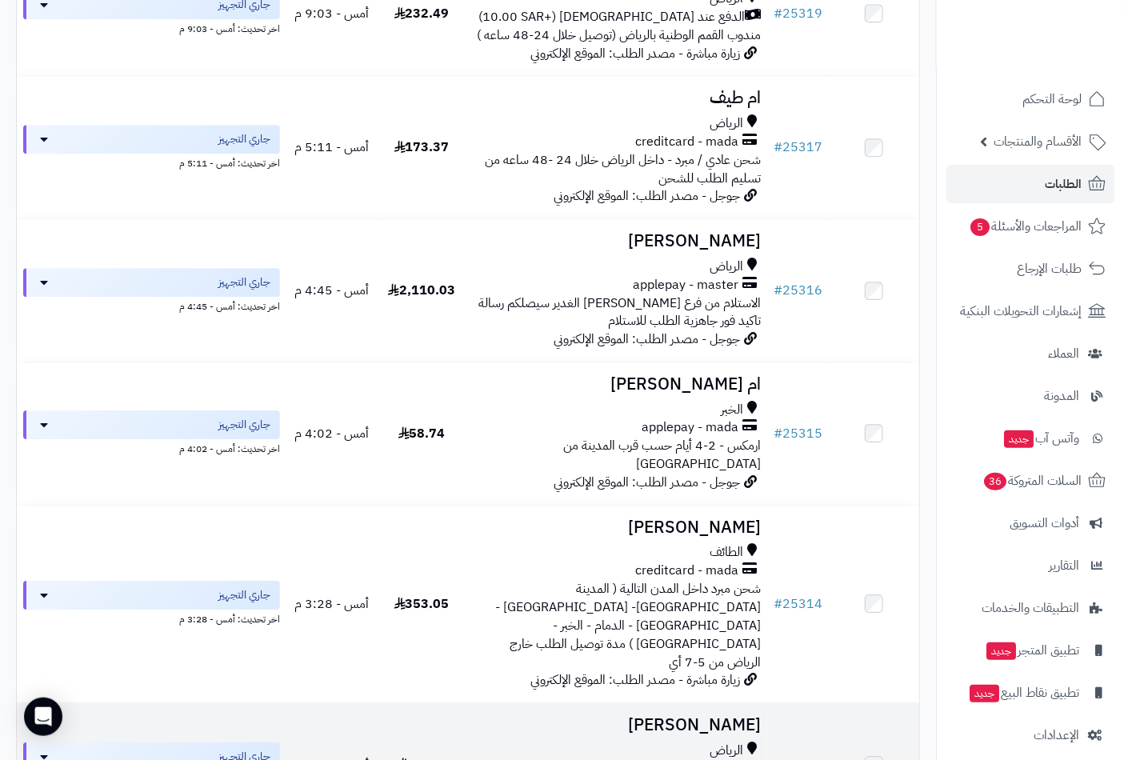
click at [724, 716] on h3 "[PERSON_NAME]" at bounding box center [618, 725] width 288 height 18
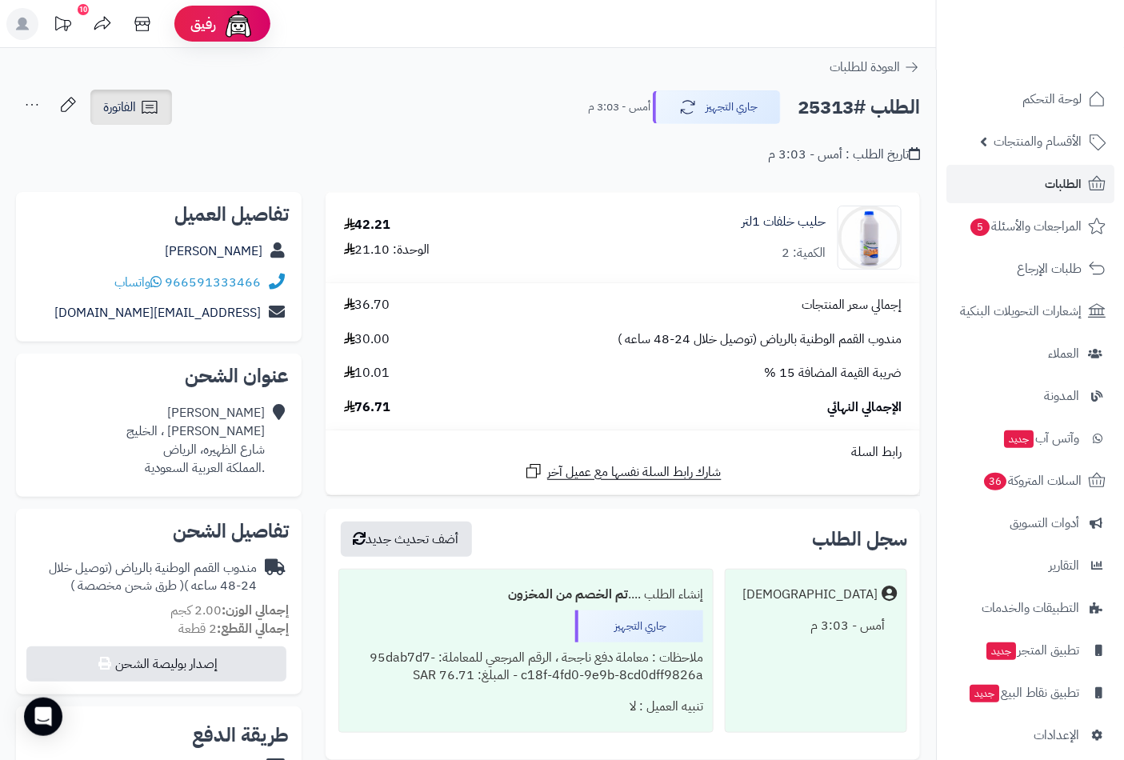
click at [155, 107] on icon at bounding box center [149, 107] width 19 height 19
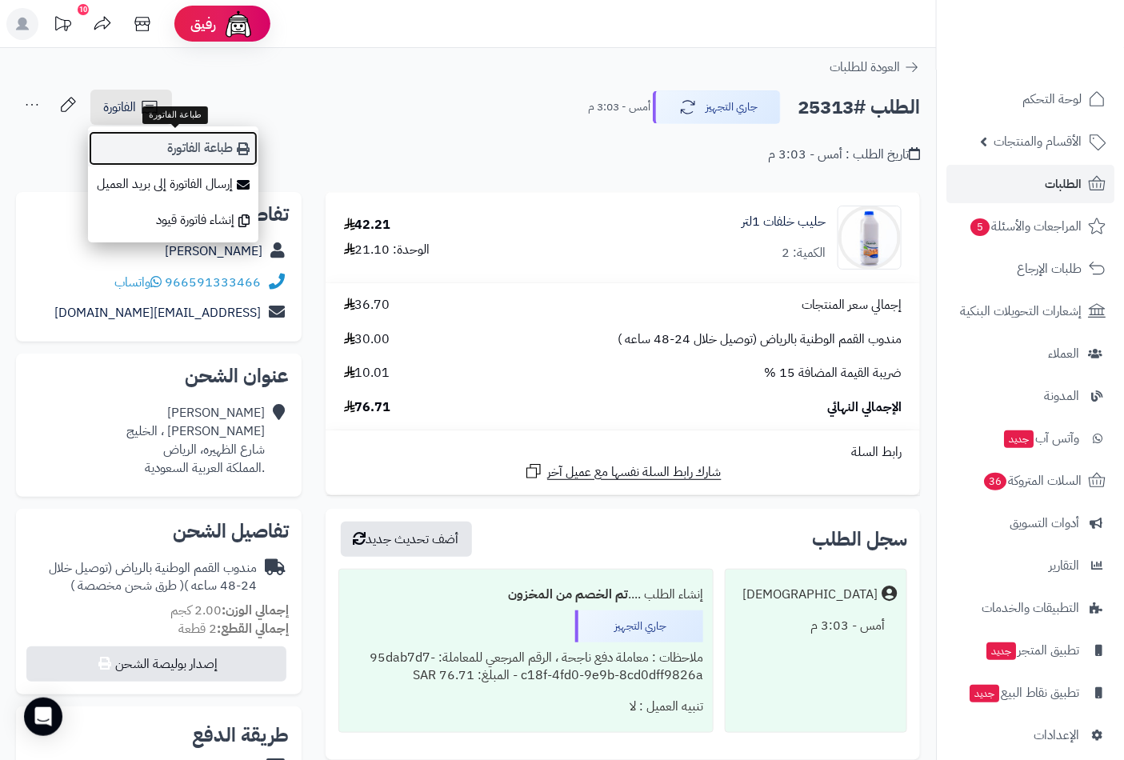
click at [205, 155] on link "طباعة الفاتورة" at bounding box center [173, 148] width 170 height 36
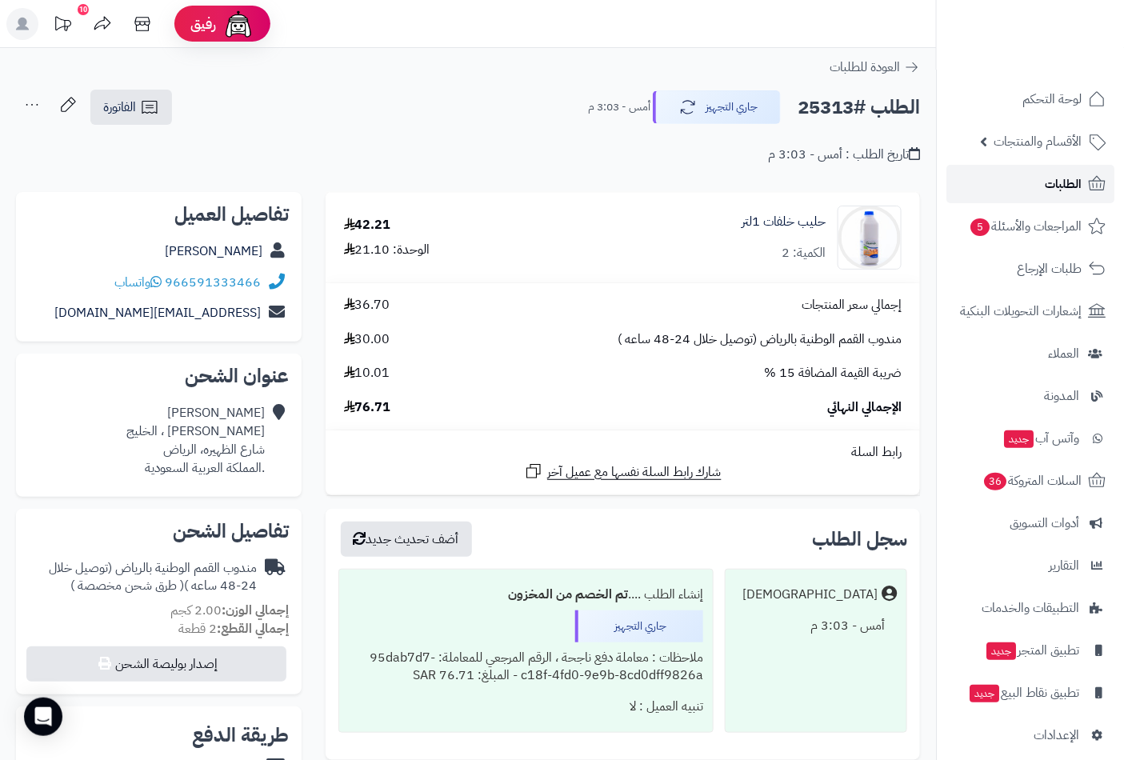
click at [1052, 188] on span "الطلبات" at bounding box center [1063, 184] width 37 height 22
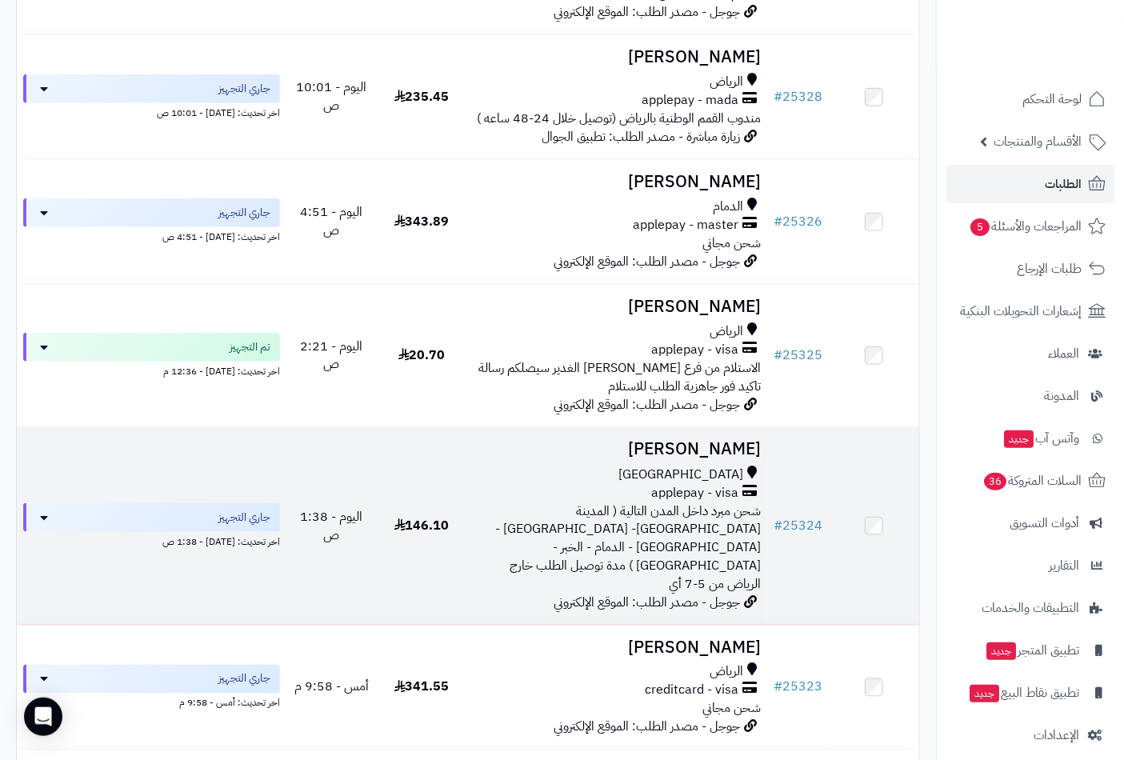
scroll to position [533, 0]
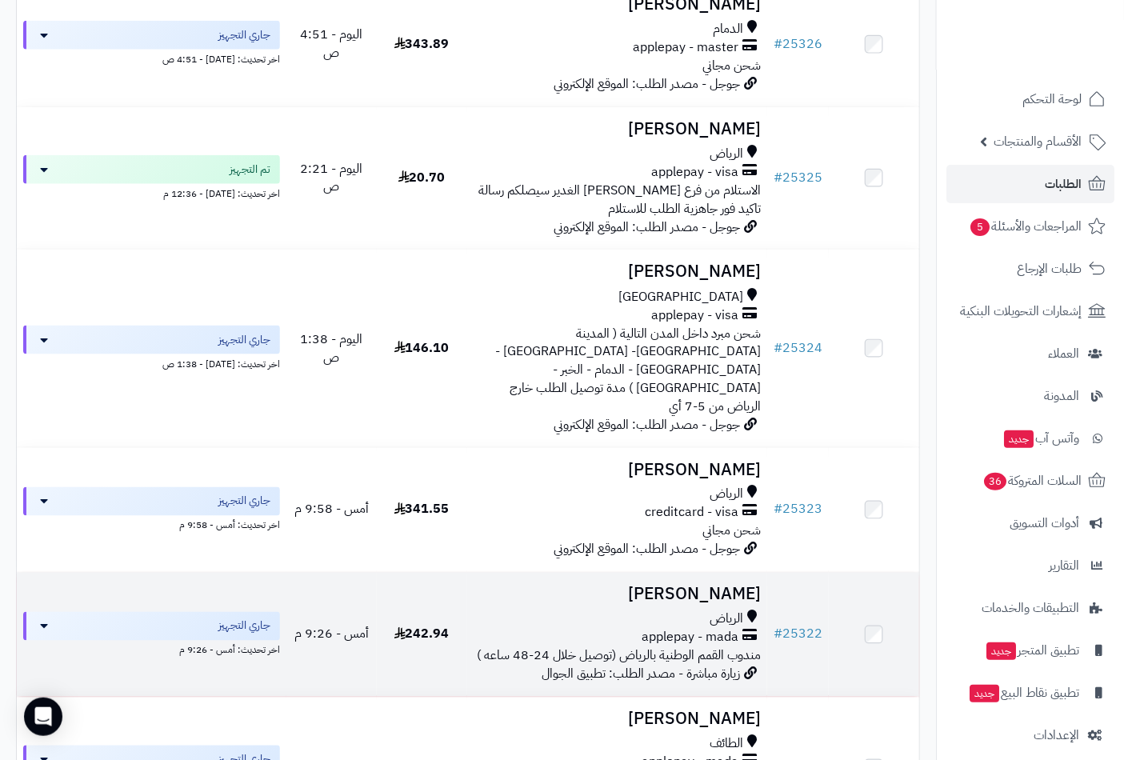
click at [668, 586] on h3 "[PERSON_NAME]" at bounding box center [618, 595] width 288 height 18
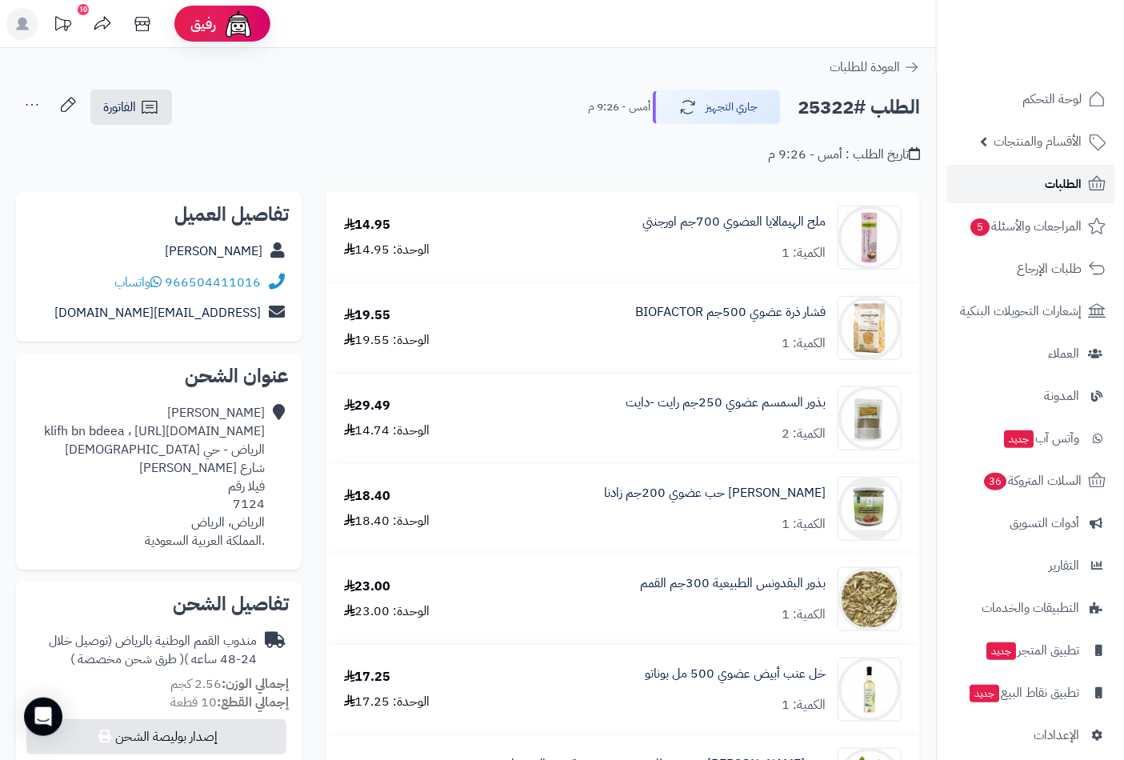
click at [1046, 182] on span "الطلبات" at bounding box center [1063, 184] width 37 height 22
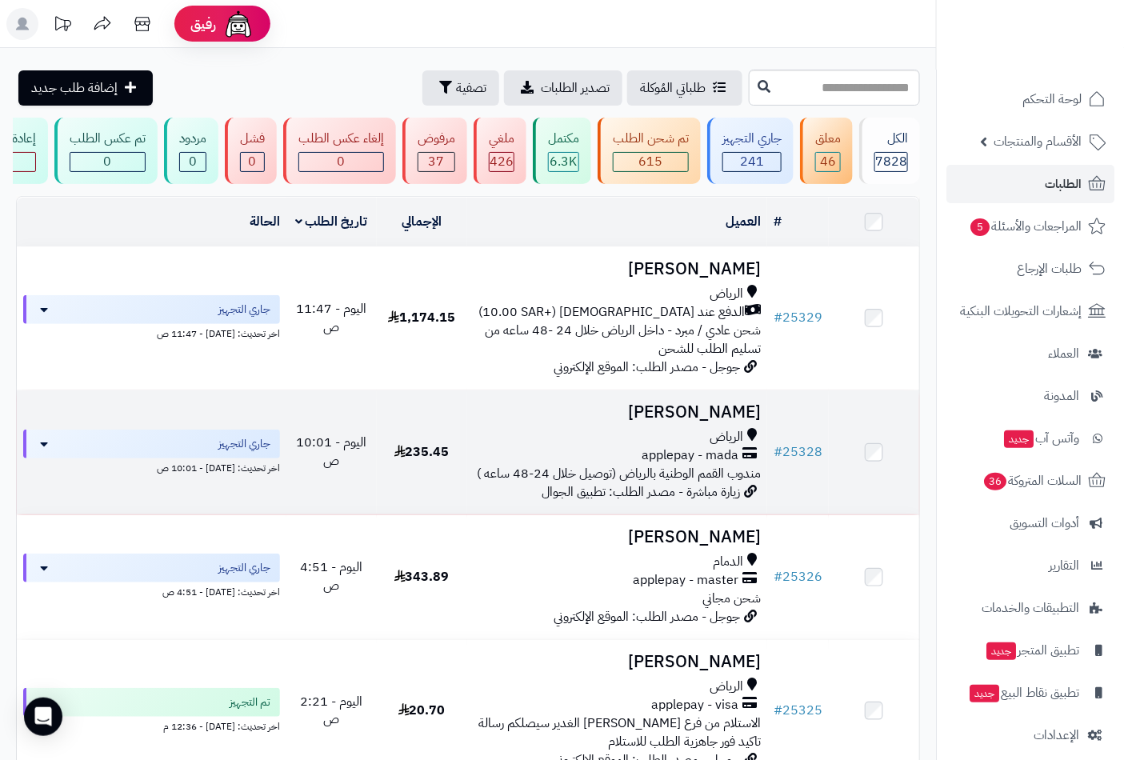
click at [699, 422] on h3 "[PERSON_NAME]" at bounding box center [618, 412] width 288 height 18
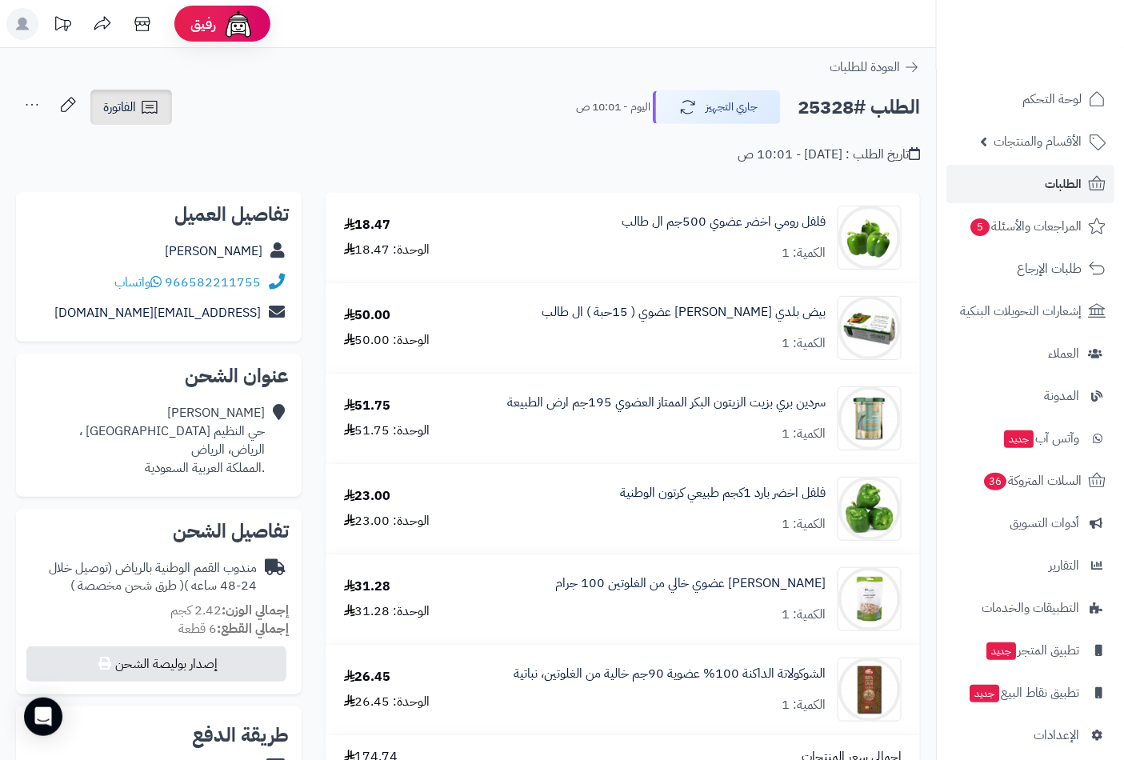
click at [138, 102] on link "الفاتورة" at bounding box center [131, 107] width 82 height 35
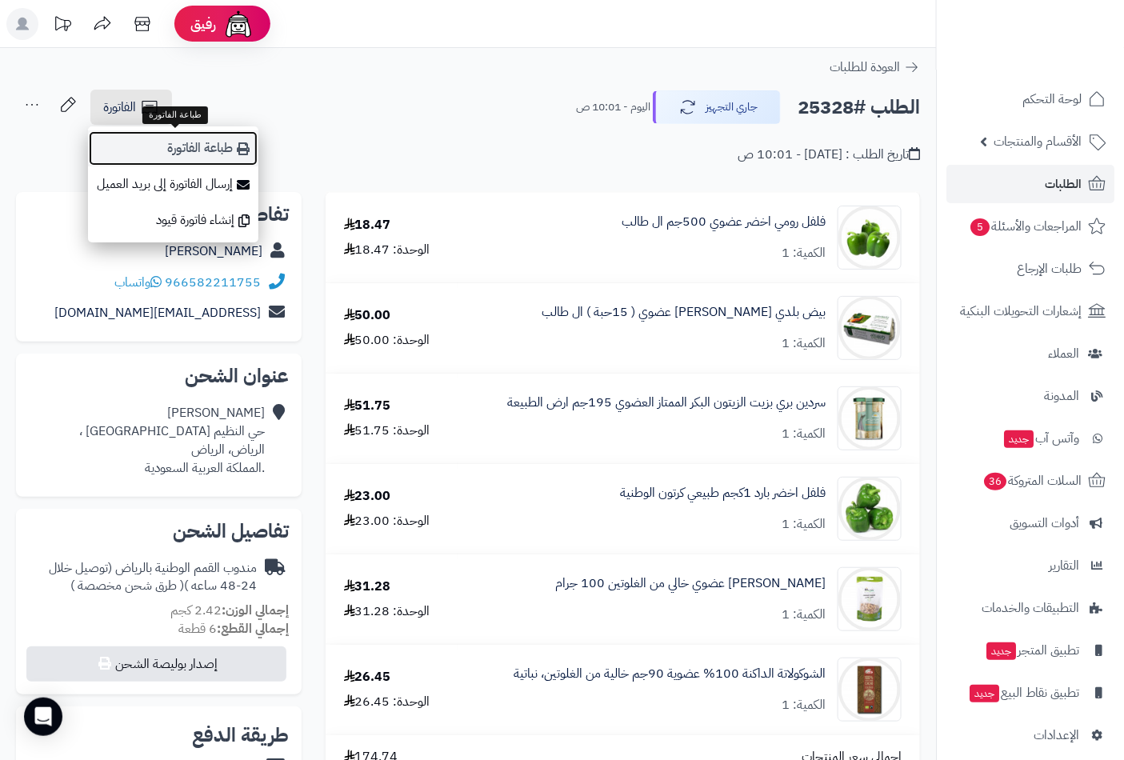
click at [178, 152] on link "طباعة الفاتورة" at bounding box center [173, 148] width 170 height 36
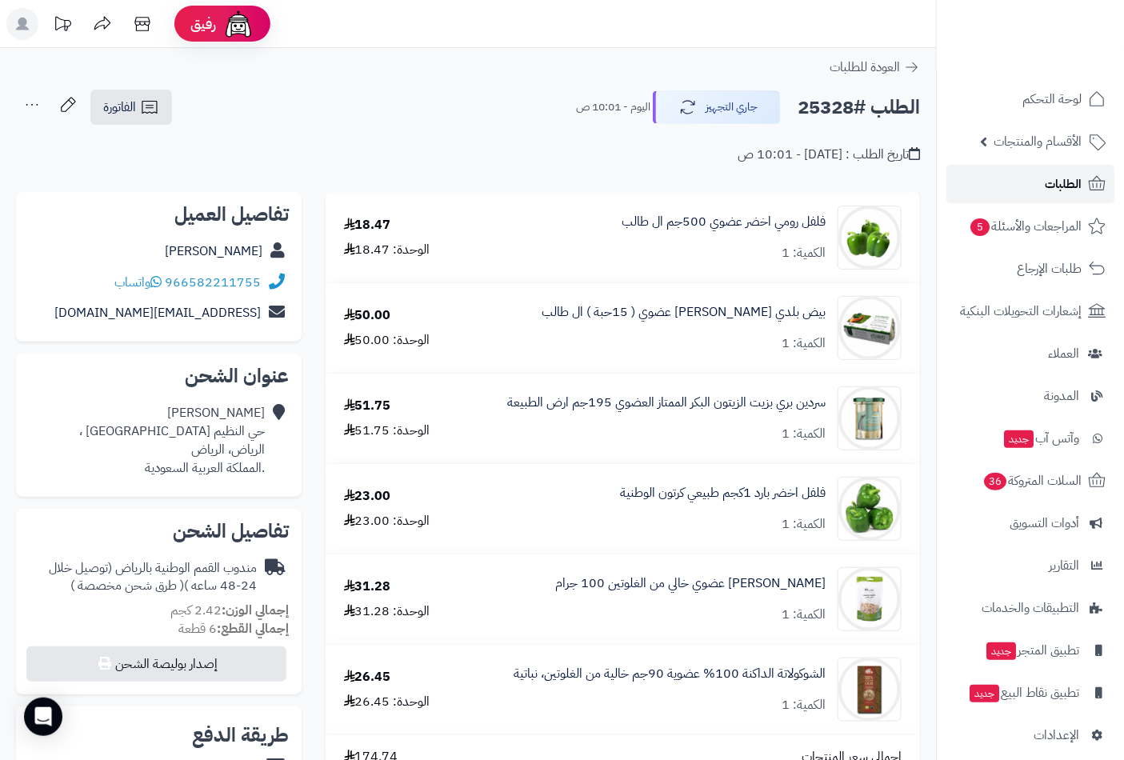
click at [1035, 182] on link "الطلبات" at bounding box center [1031, 184] width 168 height 38
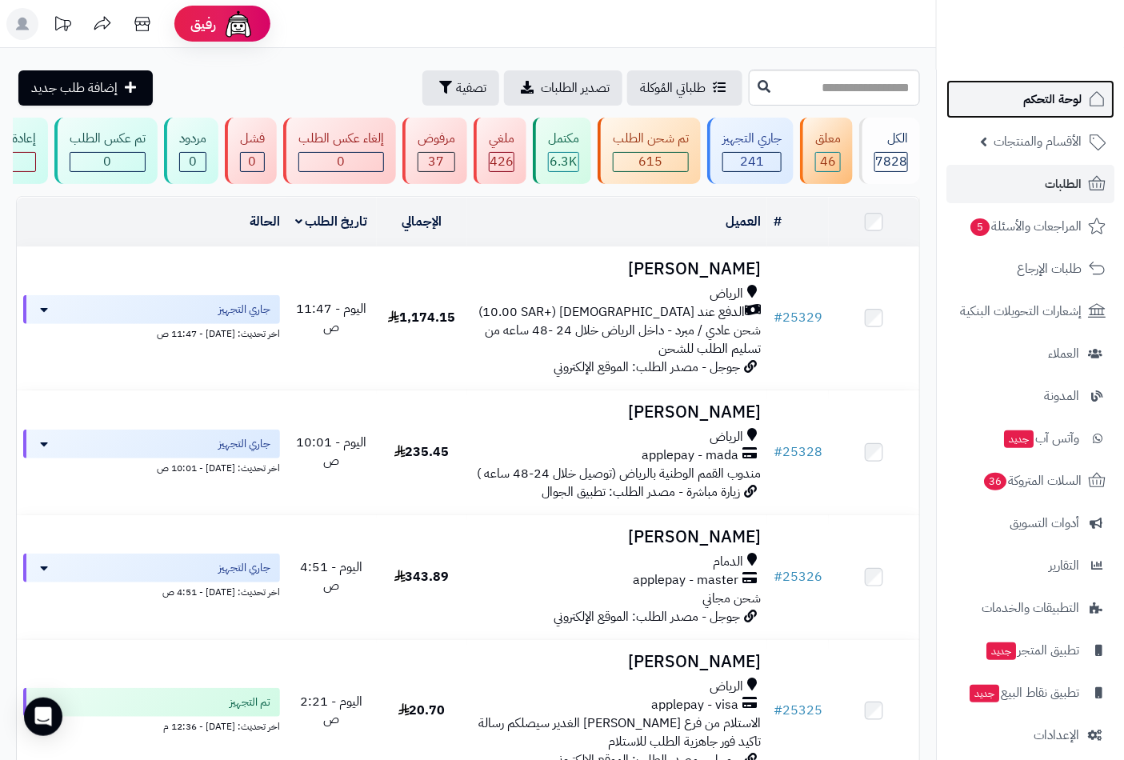
click at [1062, 102] on span "لوحة التحكم" at bounding box center [1053, 99] width 58 height 22
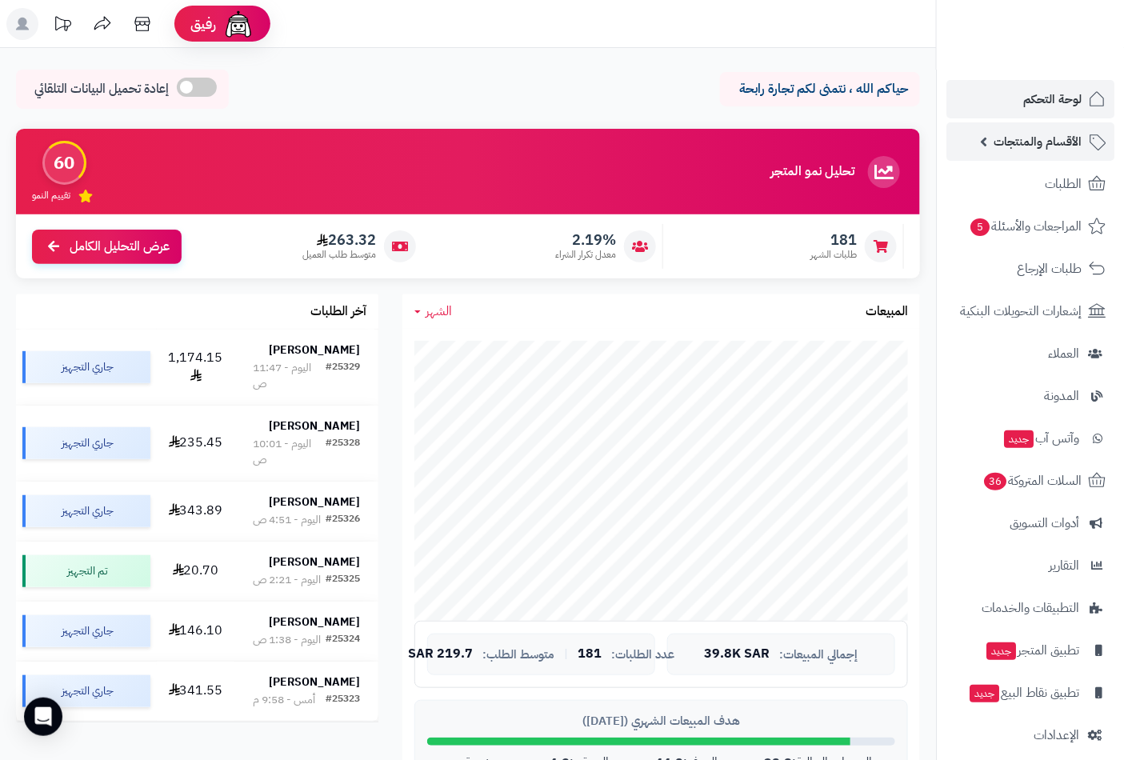
click at [1057, 138] on span "الأقسام والمنتجات" at bounding box center [1038, 141] width 88 height 22
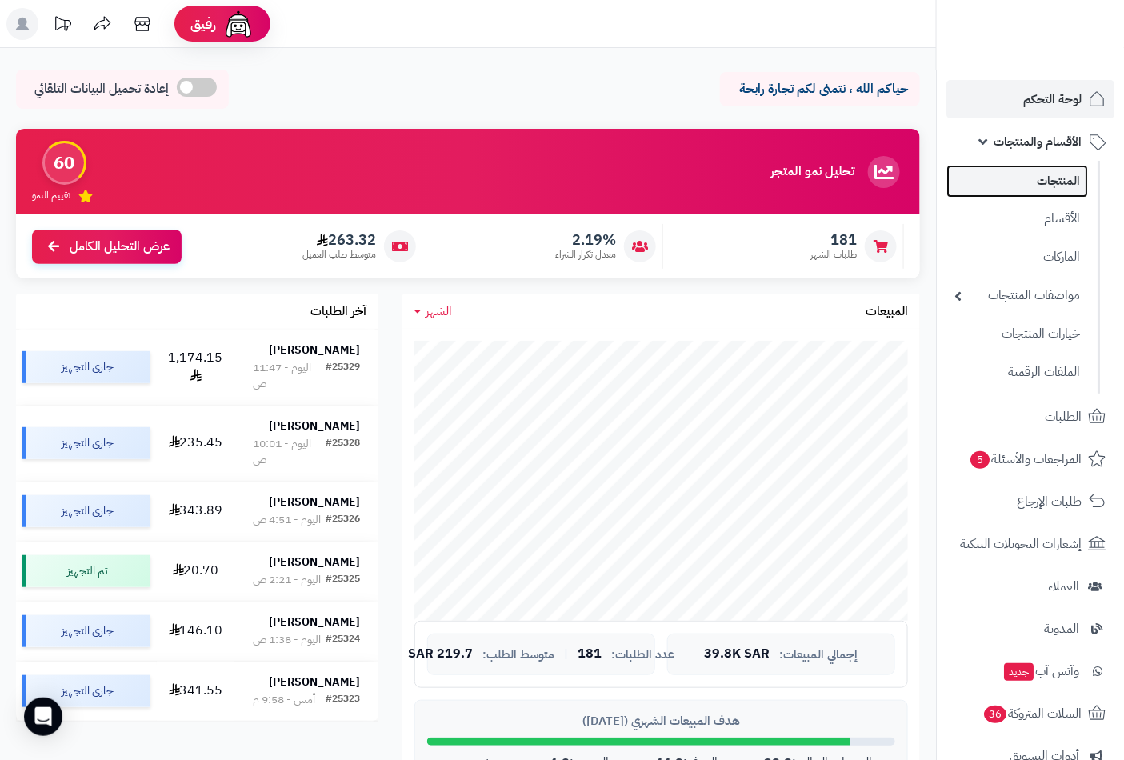
click at [1051, 181] on link "المنتجات" at bounding box center [1018, 181] width 142 height 33
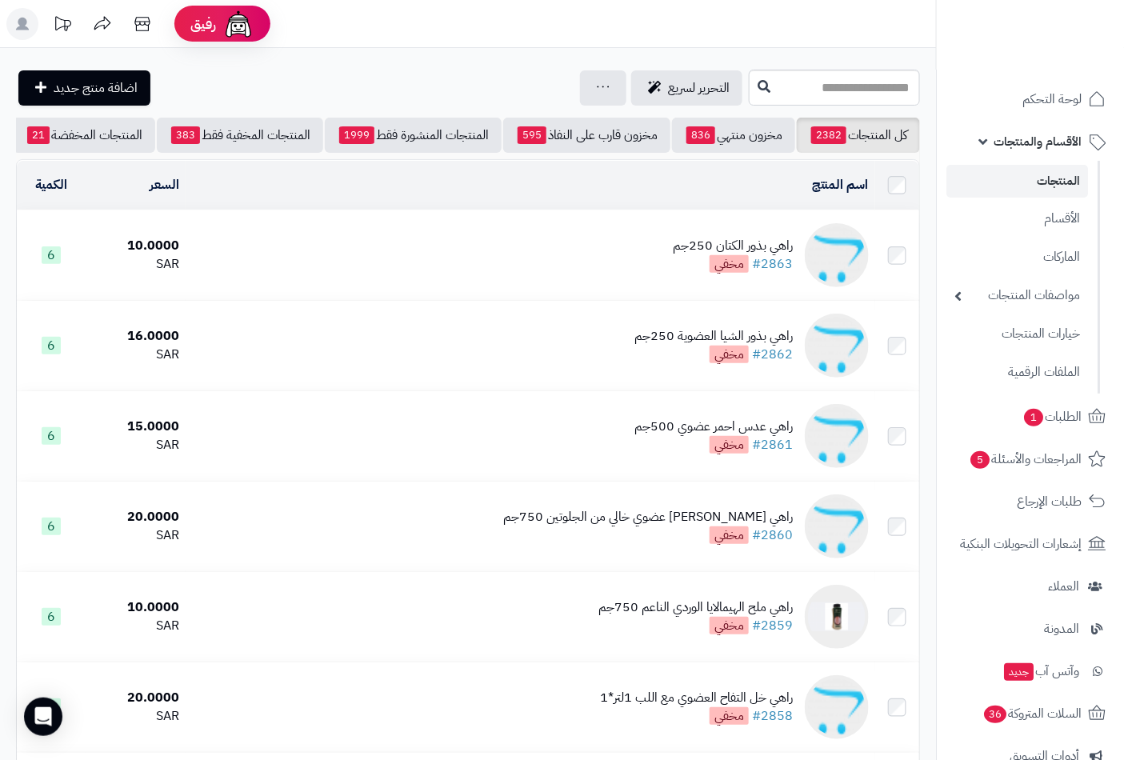
scroll to position [0, -150]
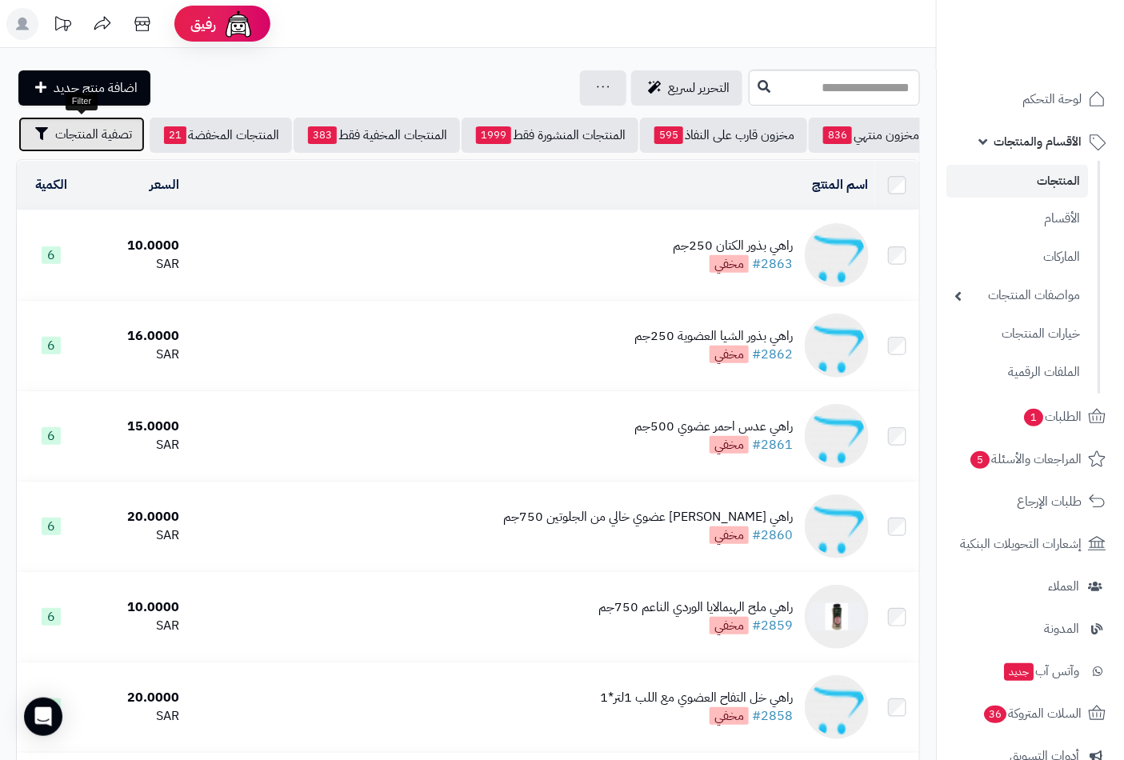
click at [91, 128] on span "تصفية المنتجات" at bounding box center [93, 134] width 77 height 19
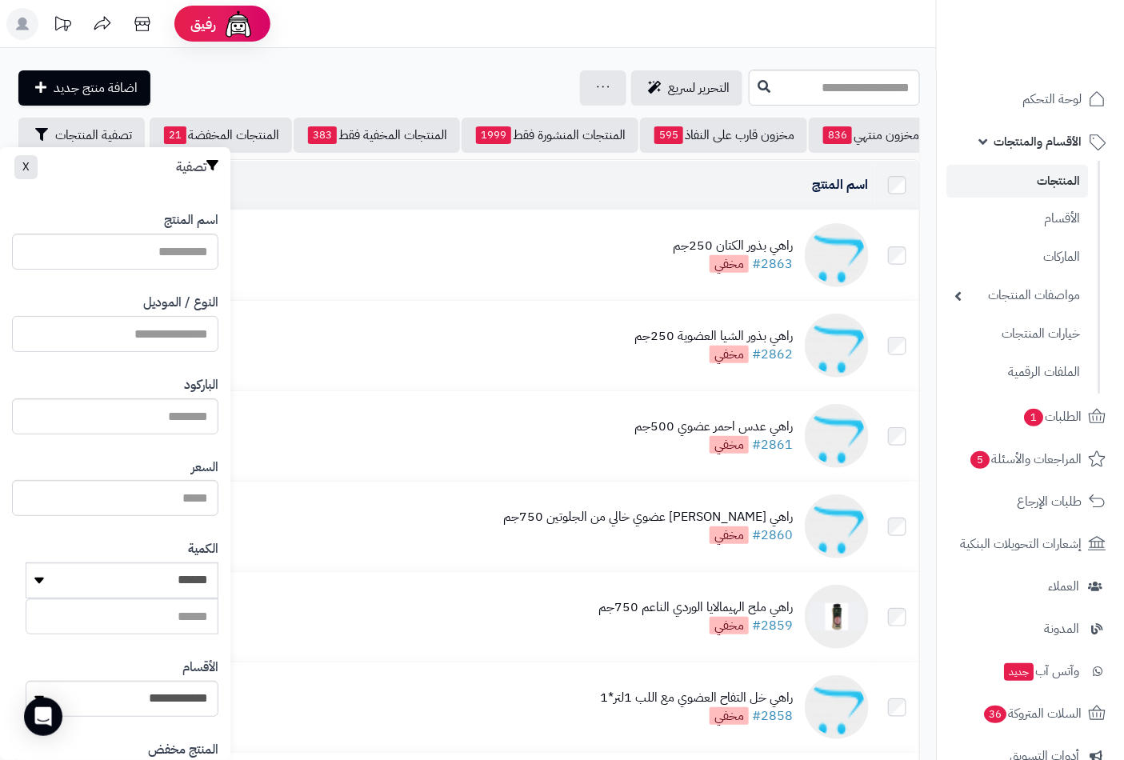
click at [174, 340] on input "النوع / الموديل" at bounding box center [115, 334] width 206 height 36
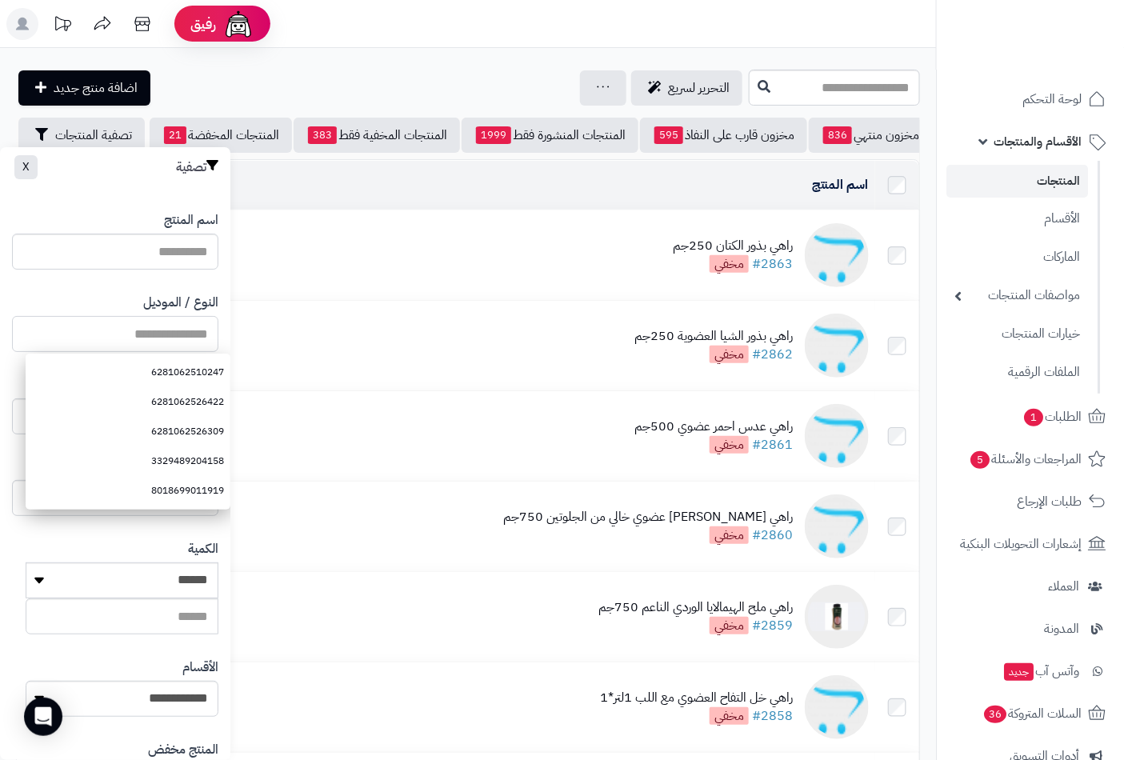
paste input "**********"
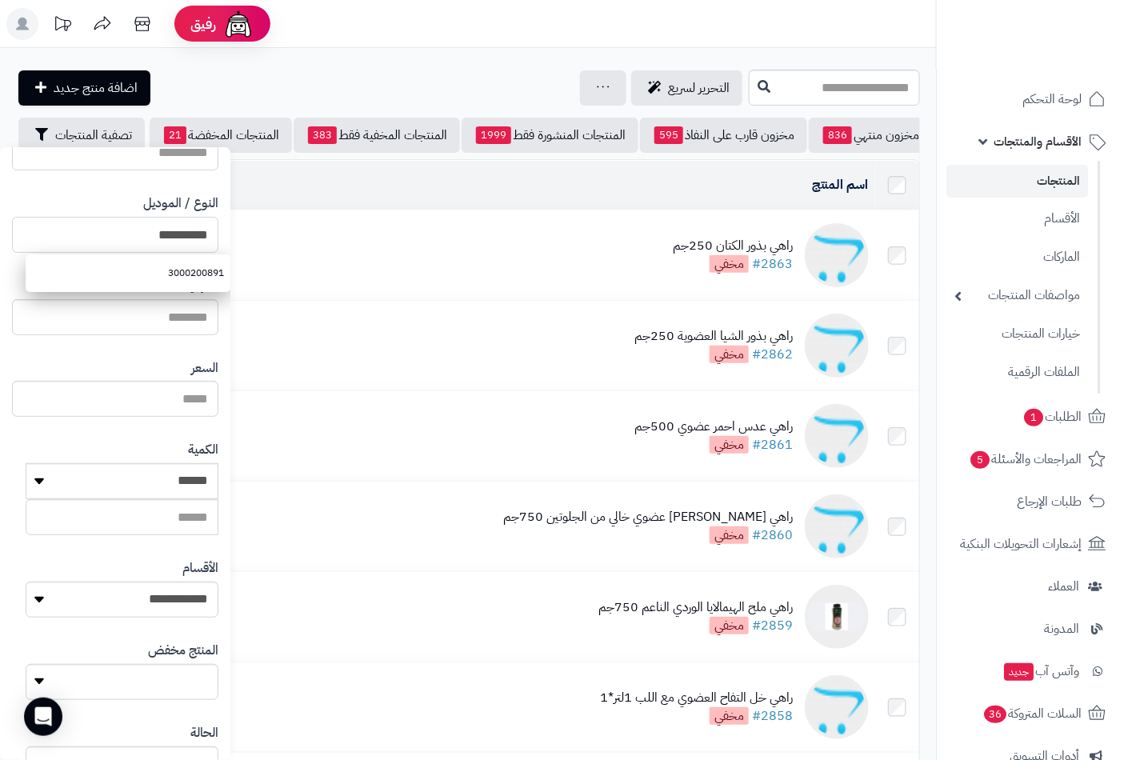
scroll to position [218, 0]
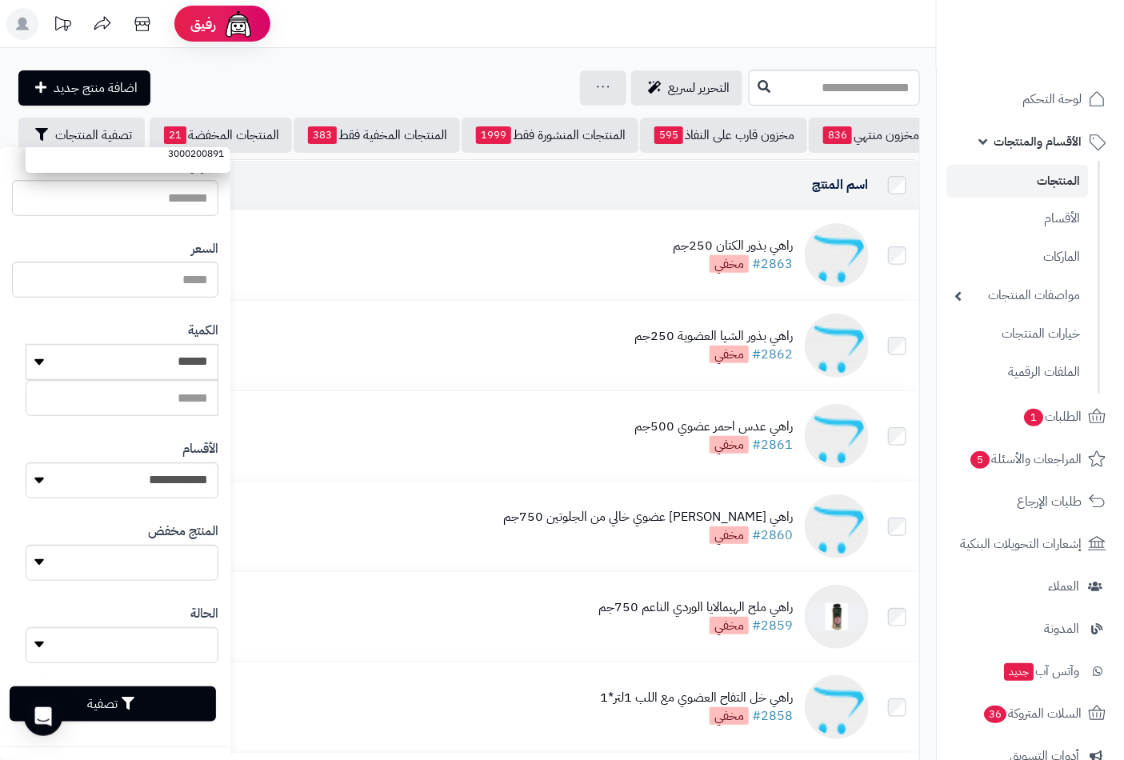
type input "**********"
click at [142, 692] on button "تصفية" at bounding box center [113, 704] width 206 height 35
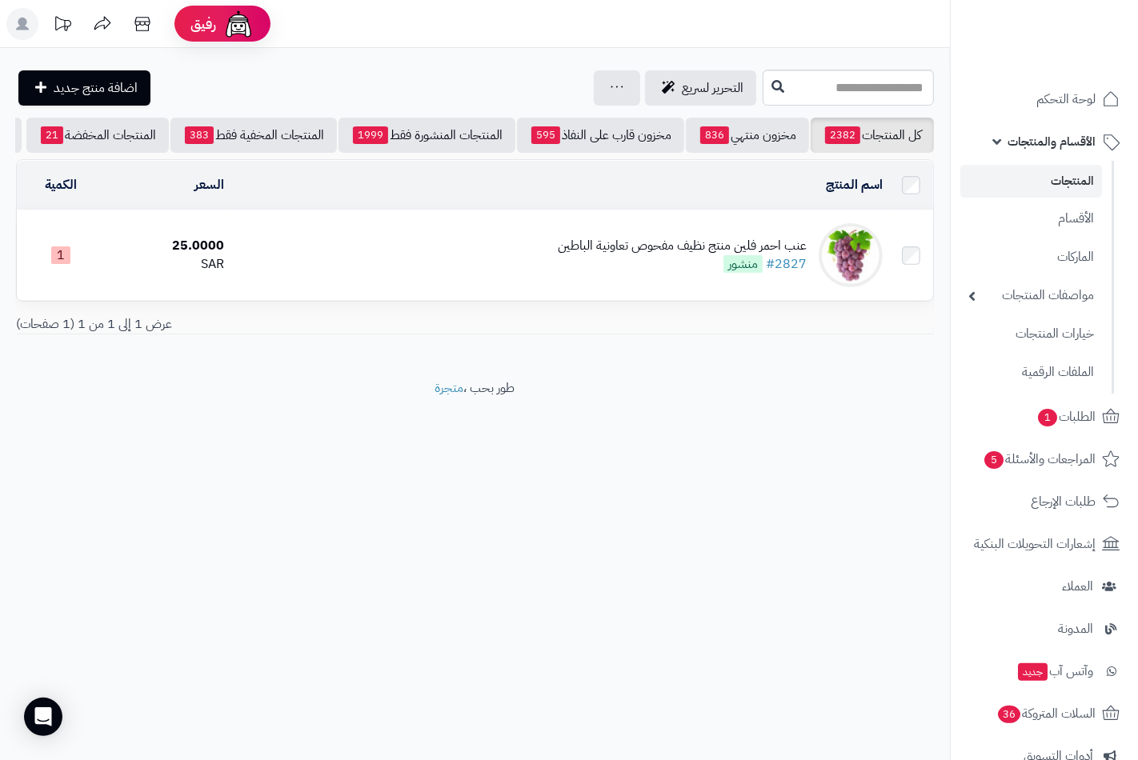
click at [701, 268] on div "عنب احمر فلين منتج نظيف مفحوص تعاونية [PERSON_NAME] #2827 منشور" at bounding box center [682, 255] width 249 height 37
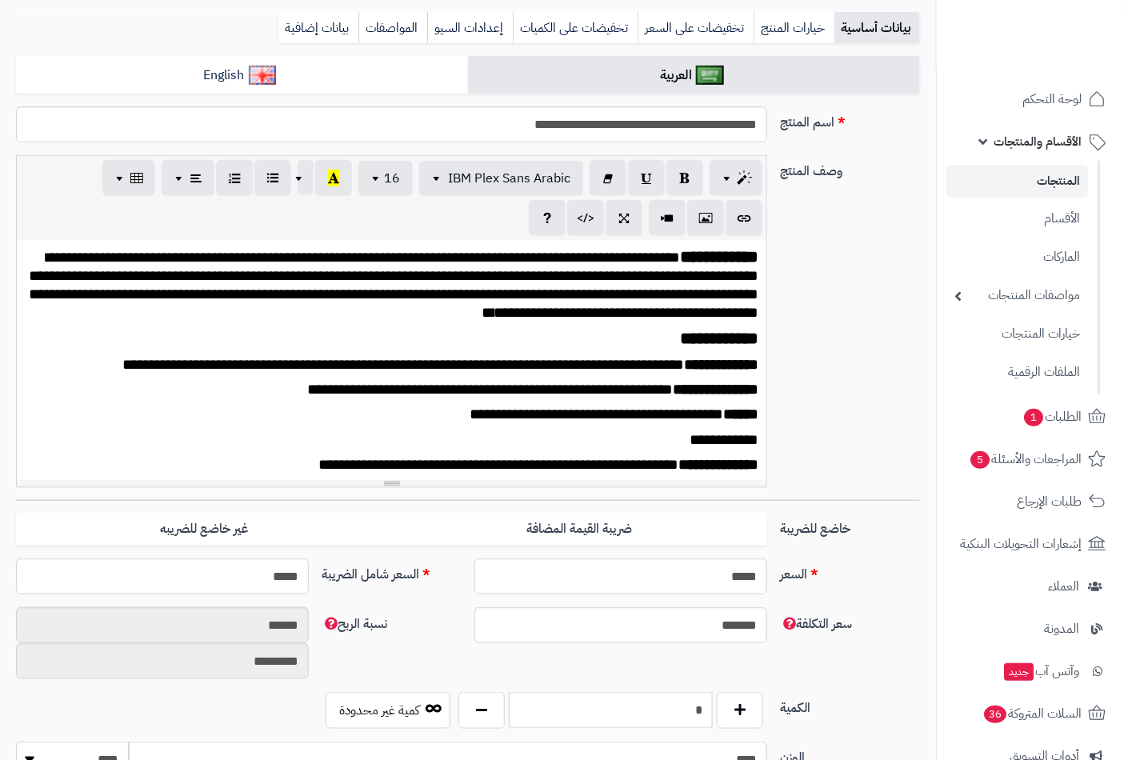
scroll to position [266, 0]
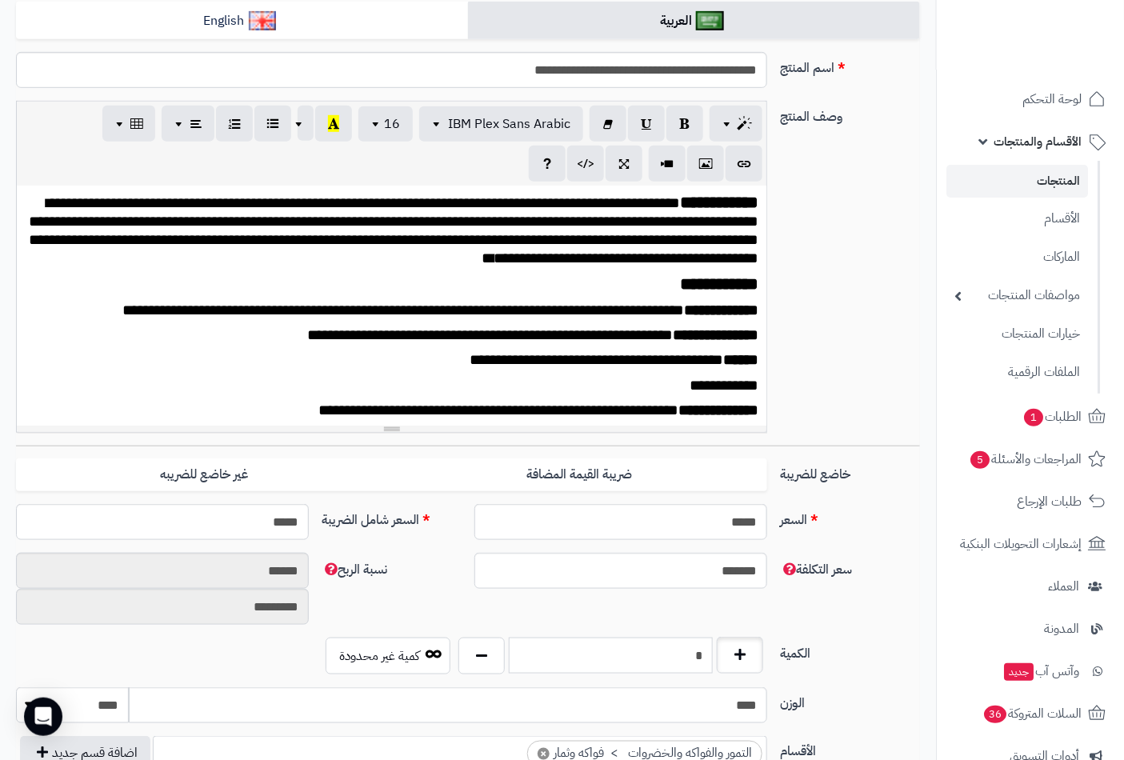
drag, startPoint x: 686, startPoint y: 659, endPoint x: 727, endPoint y: 653, distance: 41.2
click at [727, 653] on div "*" at bounding box center [611, 656] width 313 height 37
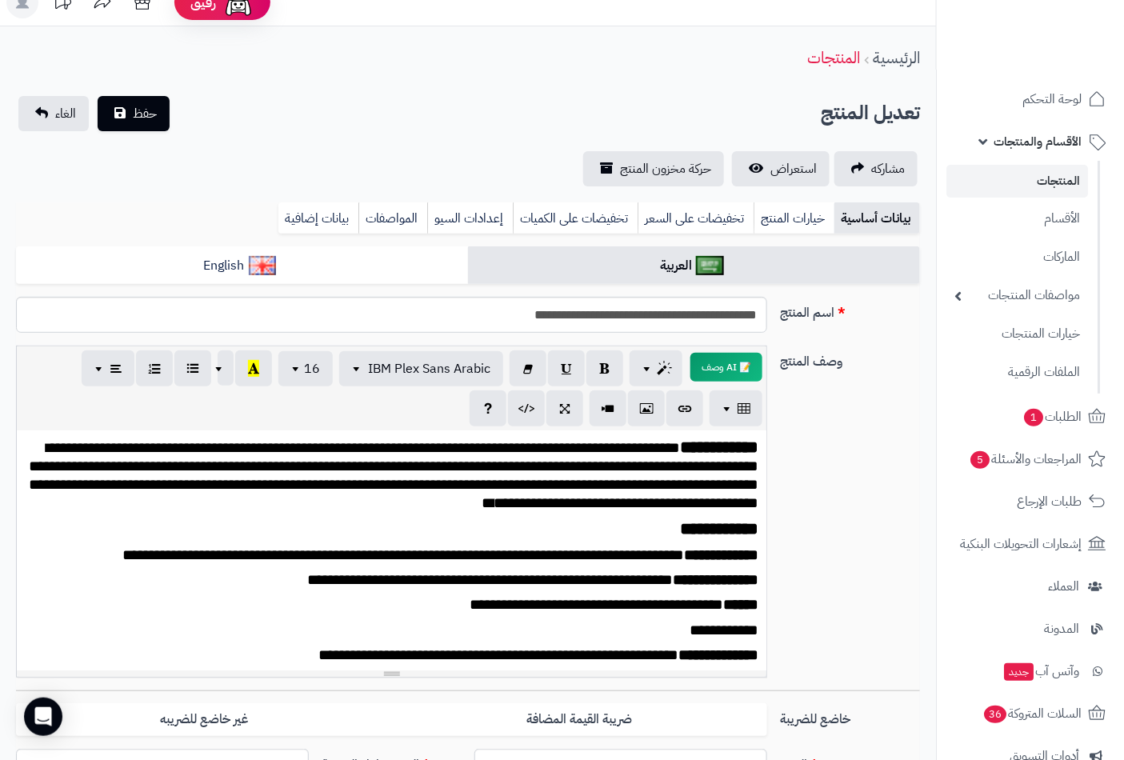
scroll to position [0, 0]
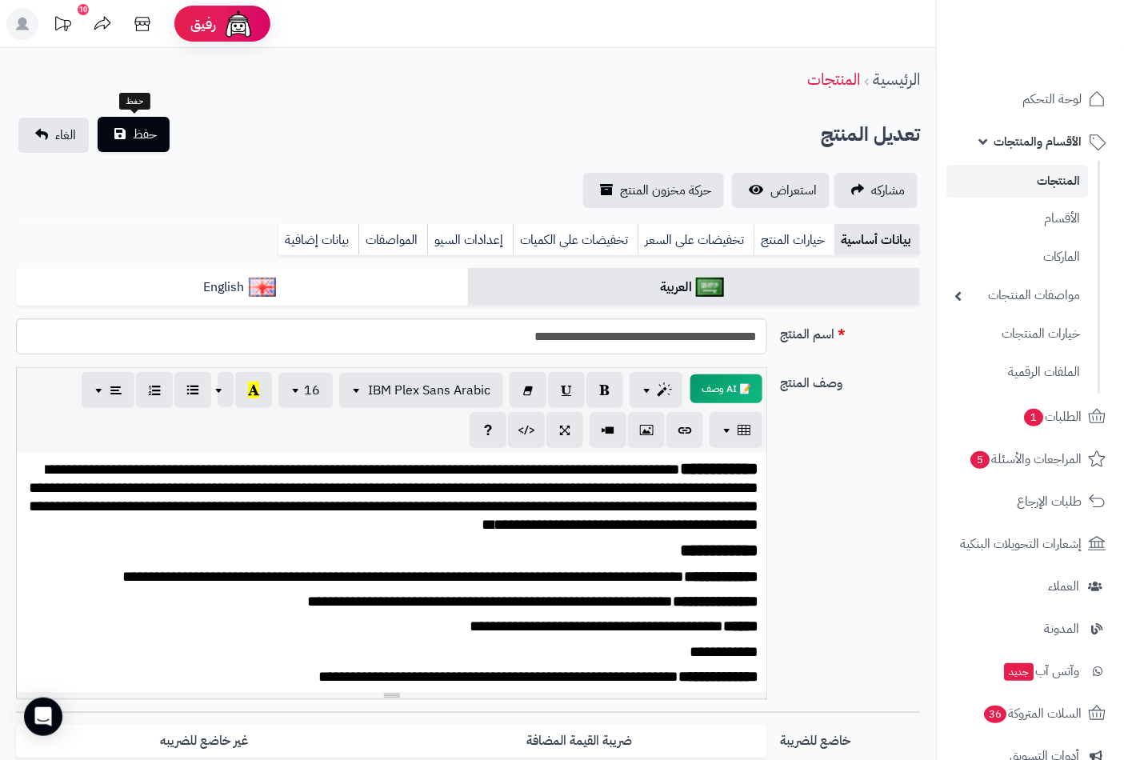
type input "*"
click at [144, 133] on span "حفظ" at bounding box center [145, 134] width 24 height 19
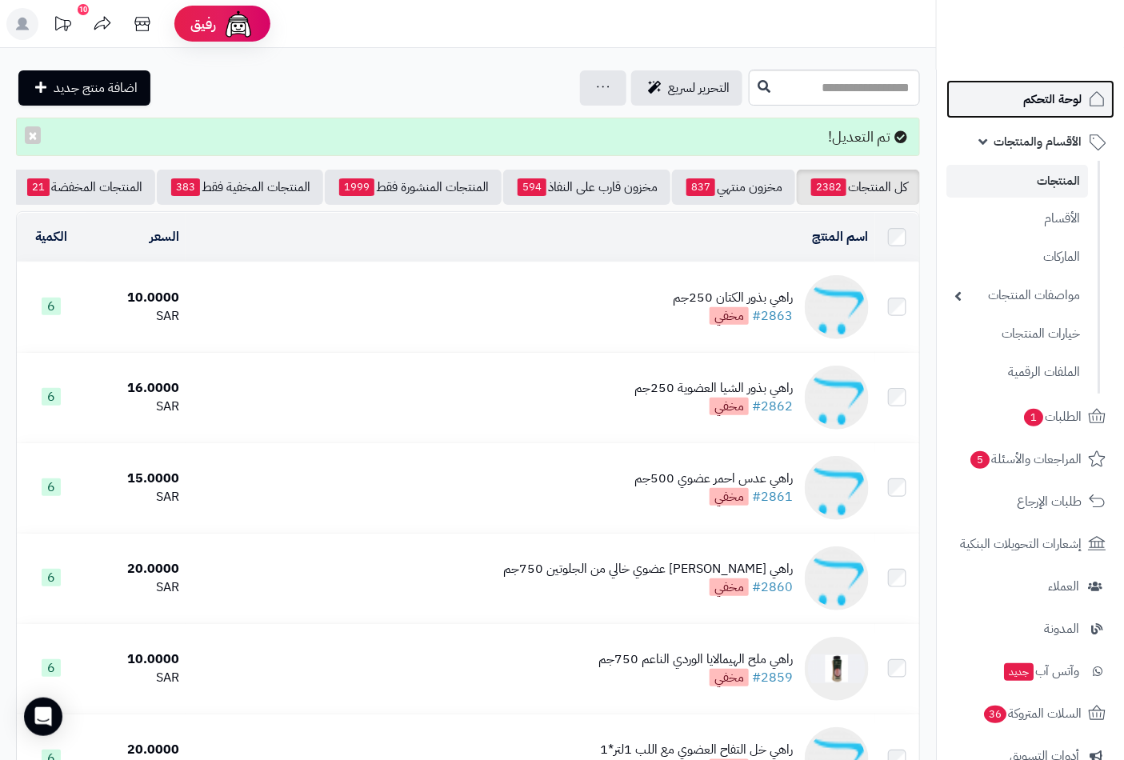
click at [1051, 98] on span "لوحة التحكم" at bounding box center [1053, 99] width 58 height 22
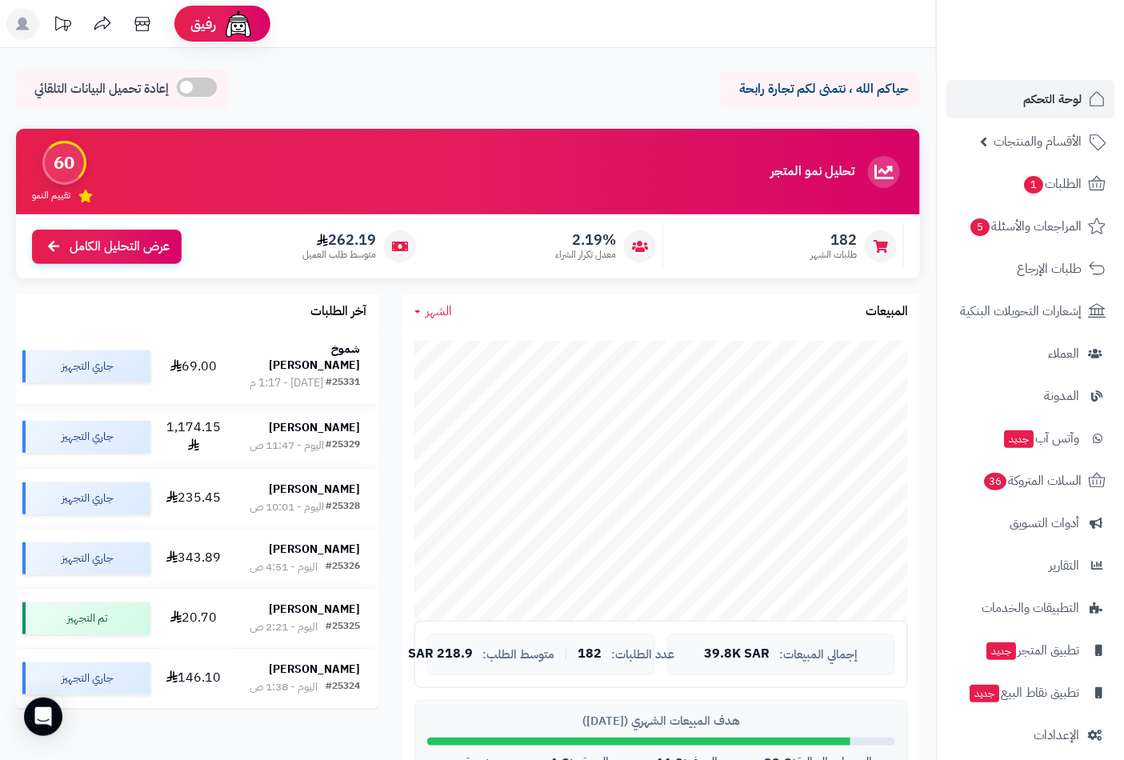
click at [314, 375] on div "[DATE] - 1:17 م" at bounding box center [287, 383] width 74 height 16
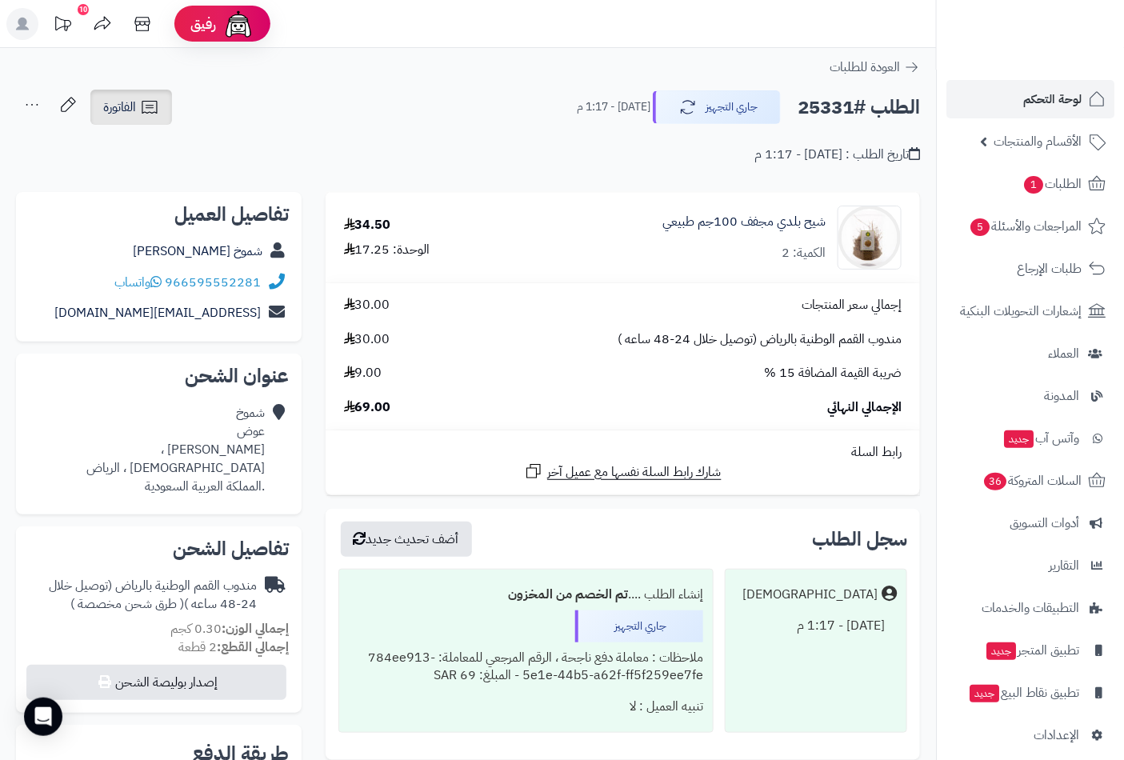
click at [138, 109] on link "الفاتورة" at bounding box center [131, 107] width 82 height 35
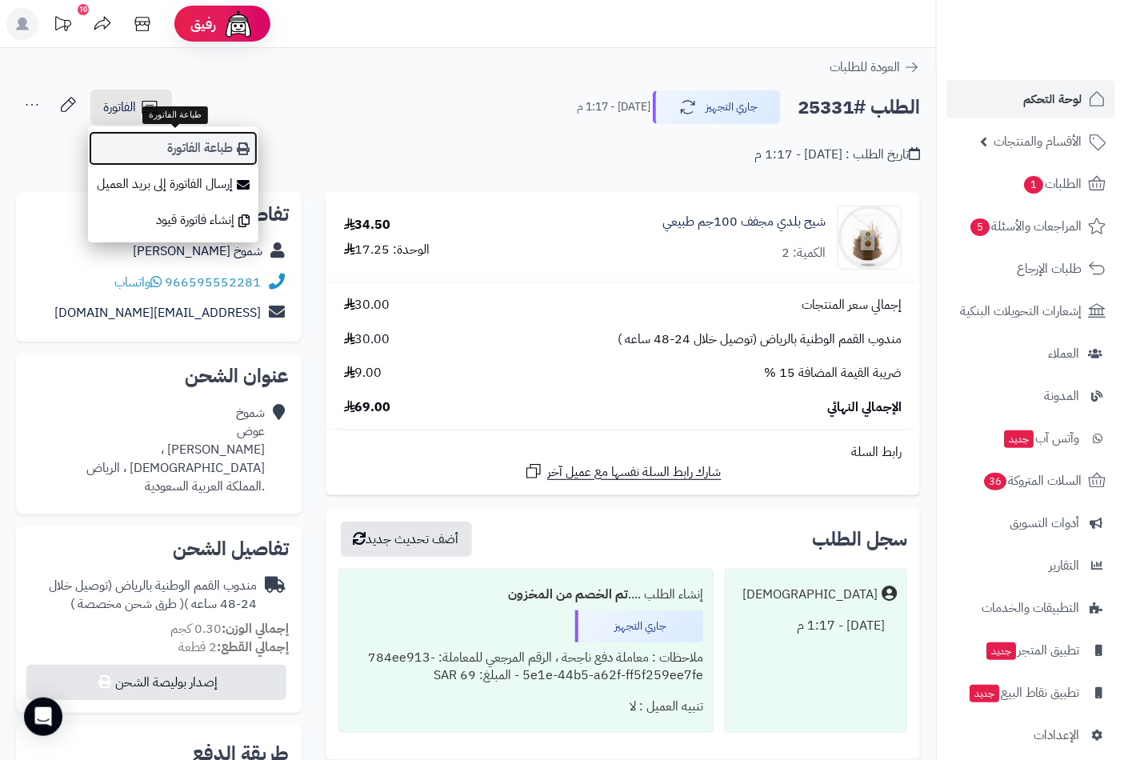
click at [234, 150] on link "طباعة الفاتورة" at bounding box center [173, 148] width 170 height 36
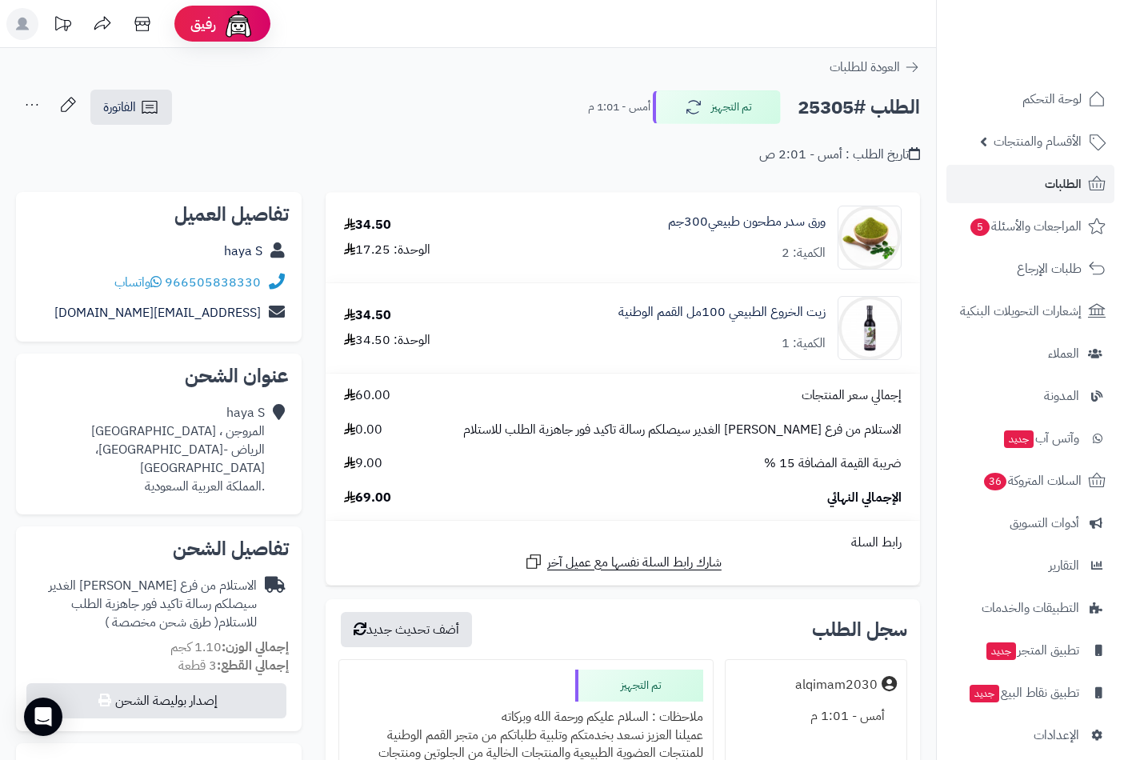
scroll to position [444, 0]
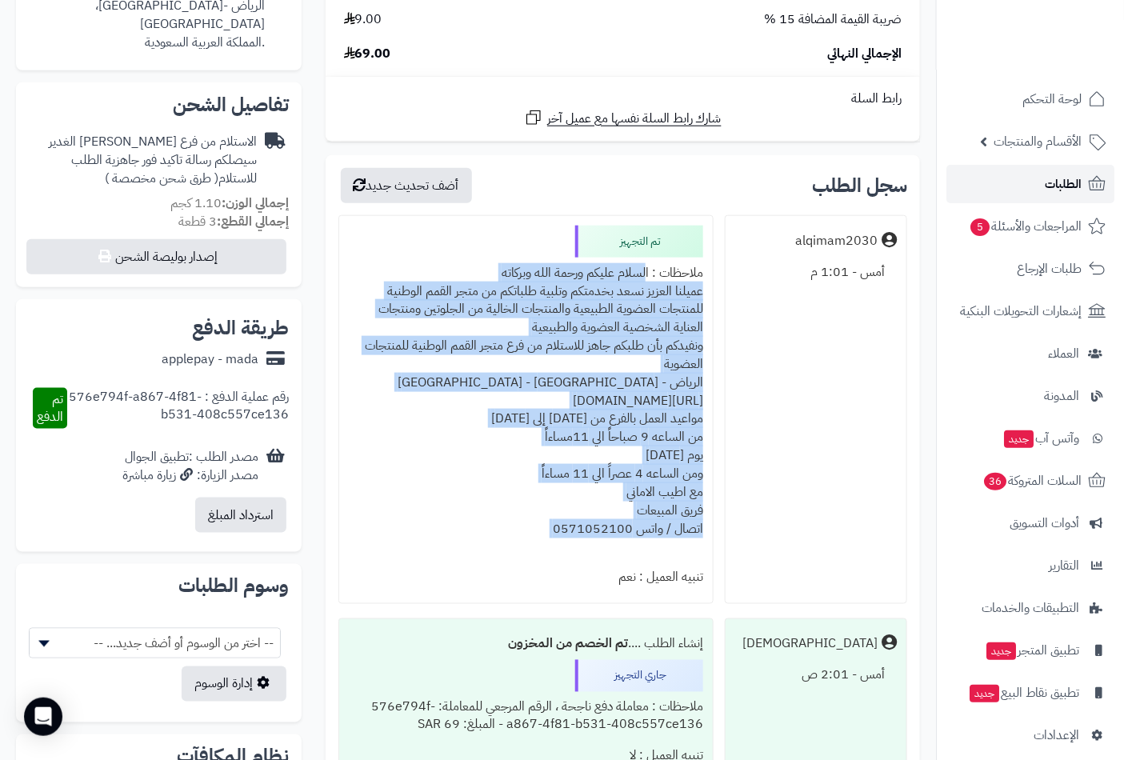
click at [1048, 185] on span "الطلبات" at bounding box center [1063, 184] width 37 height 22
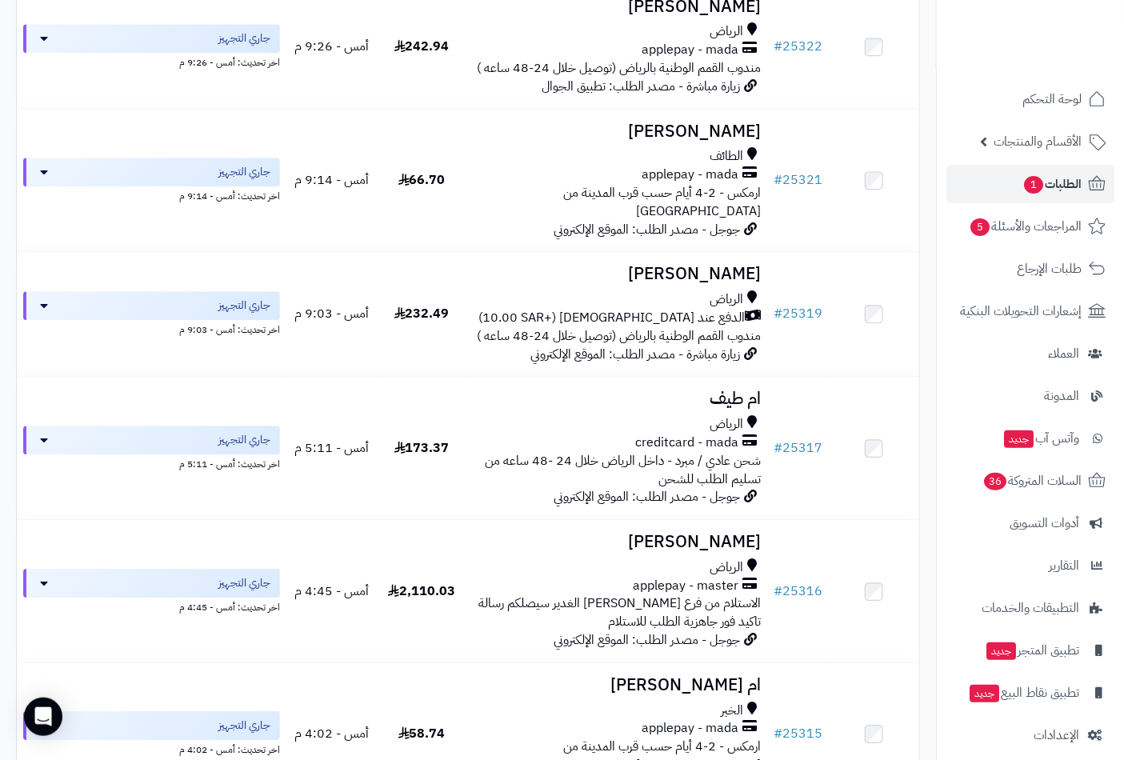
scroll to position [1244, 0]
